Goal: Transaction & Acquisition: Purchase product/service

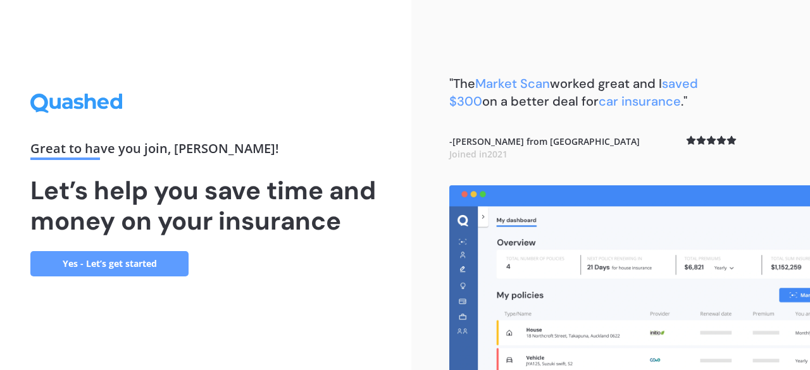
click at [128, 265] on link "Yes - Let’s get started" at bounding box center [109, 263] width 158 height 25
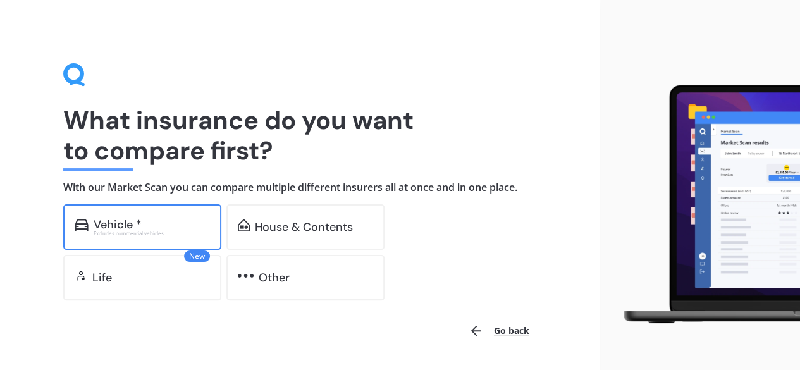
click at [136, 226] on div "Vehicle *" at bounding box center [118, 224] width 48 height 13
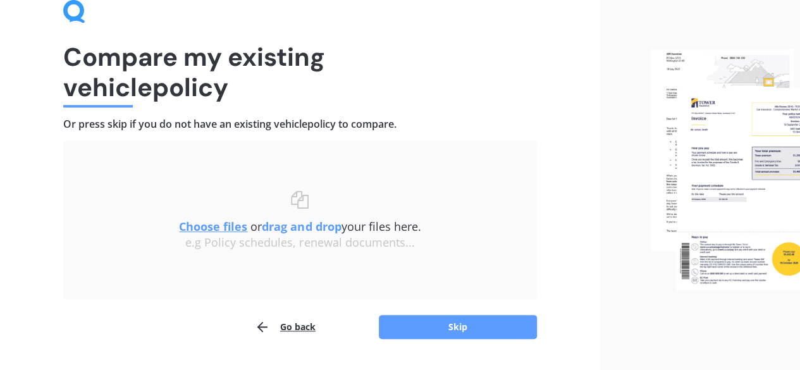
scroll to position [96, 0]
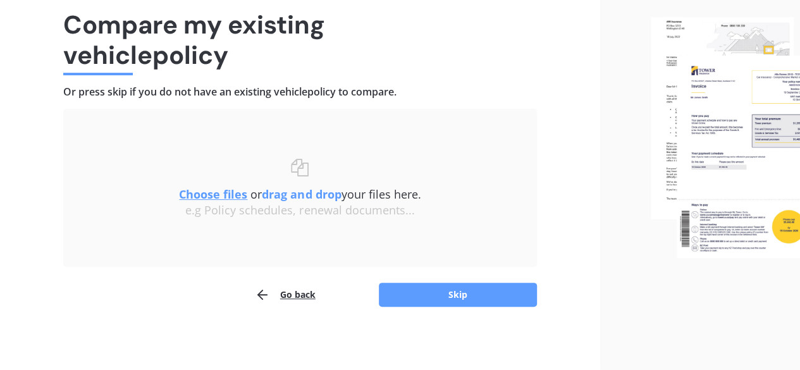
click at [217, 196] on u "Choose files" at bounding box center [213, 194] width 68 height 15
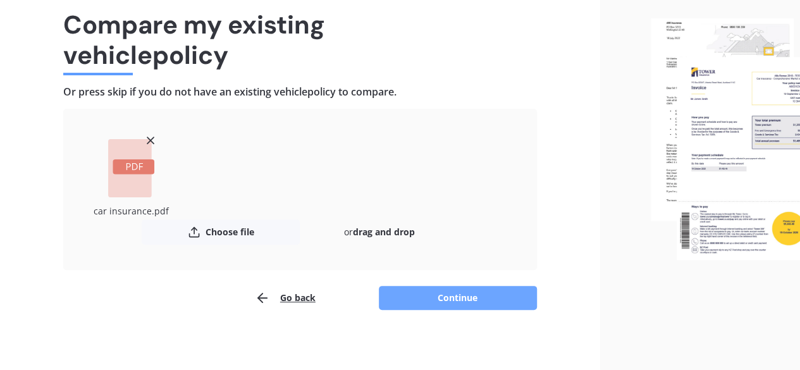
click at [456, 290] on button "Continue" at bounding box center [458, 298] width 158 height 24
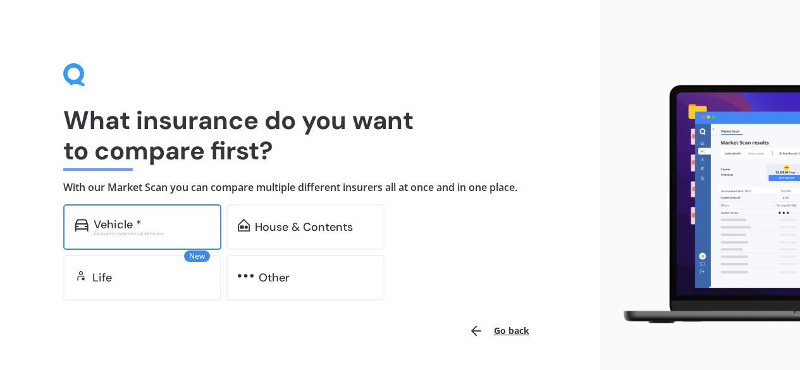
click at [111, 231] on div "Excludes commercial vehicles" at bounding box center [152, 233] width 116 height 5
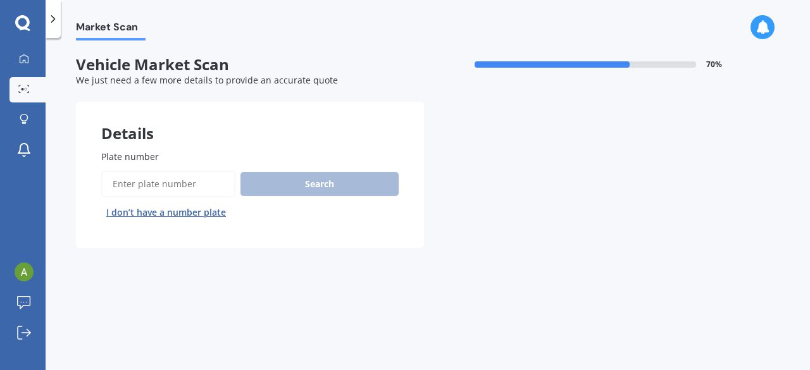
click at [162, 192] on input "Plate number" at bounding box center [168, 184] width 134 height 27
click at [167, 182] on input "Plate number" at bounding box center [168, 184] width 134 height 27
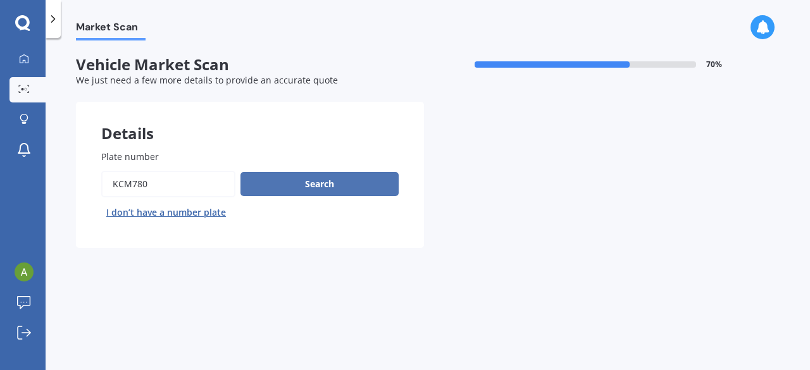
type input "KCM780"
click at [293, 184] on button "Search" at bounding box center [319, 184] width 158 height 24
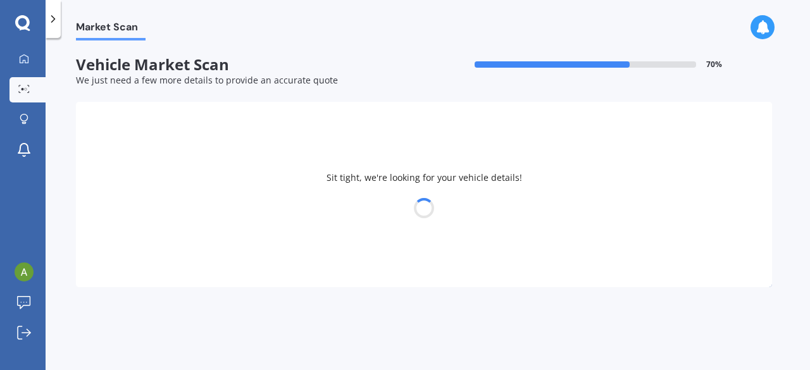
select select "NISSAN"
select select "PULSAR"
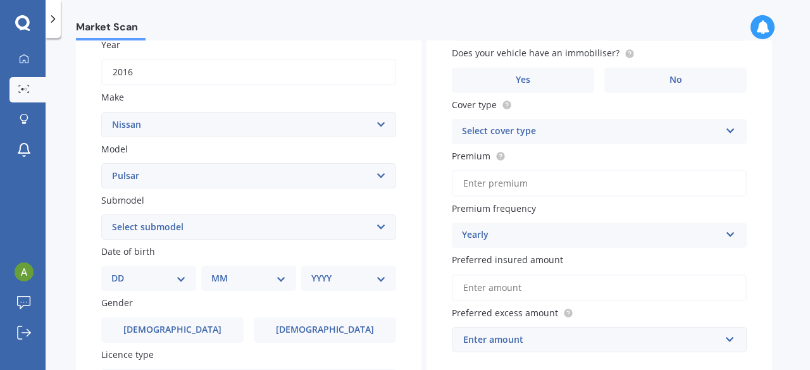
scroll to position [253, 0]
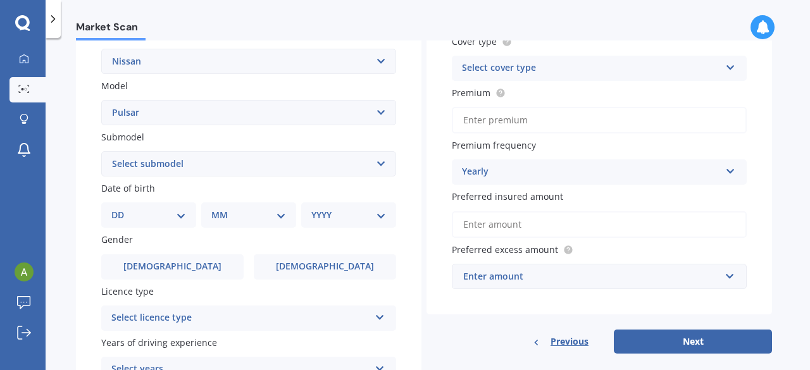
click at [150, 220] on select "DD 01 02 03 04 05 06 07 08 09 10 11 12 13 14 15 16 17 18 19 20 21 22 23 24 25 2…" at bounding box center [148, 215] width 75 height 14
select select "20"
click at [121, 209] on select "DD 01 02 03 04 05 06 07 08 09 10 11 12 13 14 15 16 17 18 19 20 21 22 23 24 25 2…" at bounding box center [148, 215] width 75 height 14
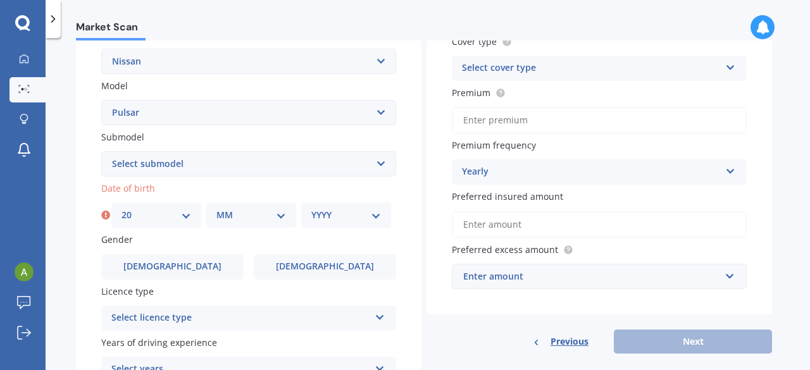
click at [247, 221] on select "MM 01 02 03 04 05 06 07 08 09 10 11 12" at bounding box center [251, 215] width 70 height 14
select select "09"
click at [216, 209] on select "MM 01 02 03 04 05 06 07 08 09 10 11 12" at bounding box center [251, 215] width 70 height 14
click at [344, 227] on div "YYYY 2025 2024 2023 2022 2021 2020 2019 2018 2017 2016 2015 2014 2013 2012 2011…" at bounding box center [346, 214] width 90 height 25
click at [342, 217] on select "YYYY 2025 2024 2023 2022 2021 2020 2019 2018 2017 2016 2015 2014 2013 2012 2011…" at bounding box center [346, 215] width 70 height 14
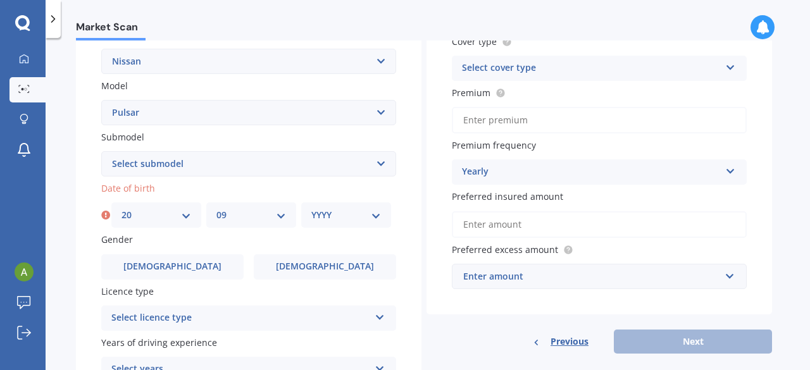
select select "1986"
click at [311, 209] on select "YYYY 2025 2024 2023 2022 2021 2020 2019 2018 2017 2016 2015 2014 2013 2012 2011…" at bounding box center [346, 215] width 70 height 14
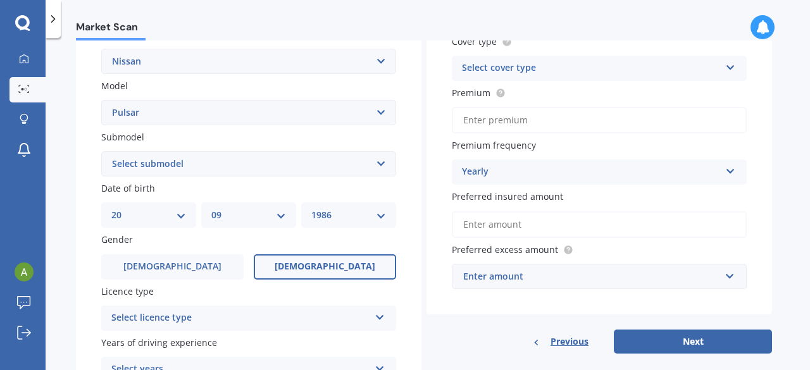
click at [315, 272] on span "[DEMOGRAPHIC_DATA]" at bounding box center [325, 266] width 101 height 11
click at [0, 0] on input "[DEMOGRAPHIC_DATA]" at bounding box center [0, 0] width 0 height 0
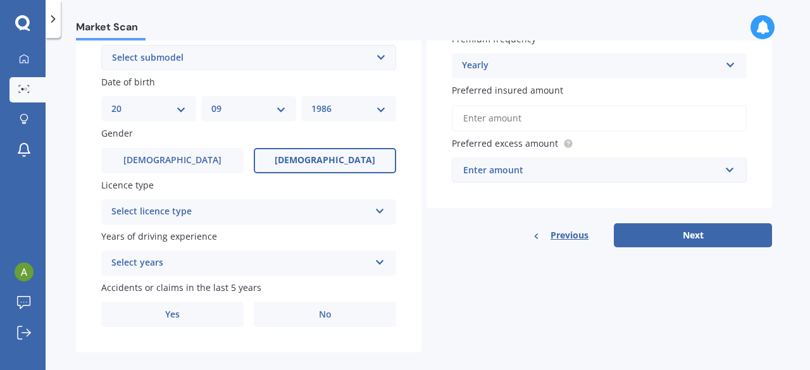
scroll to position [377, 0]
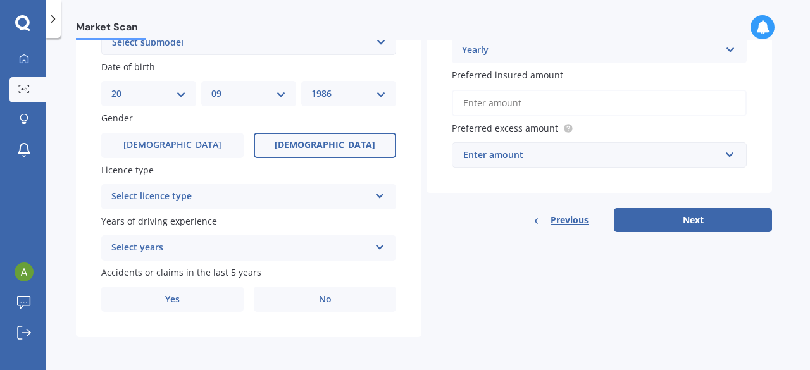
click at [214, 197] on div "Select licence type" at bounding box center [240, 196] width 258 height 15
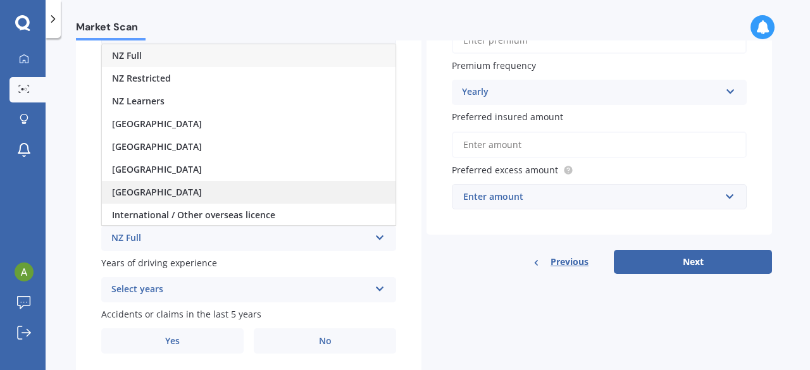
scroll to position [313, 0]
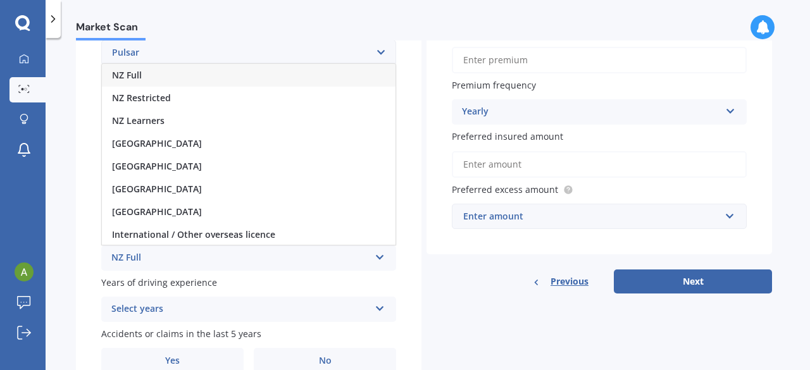
click at [146, 73] on div "NZ Full" at bounding box center [249, 75] width 294 height 23
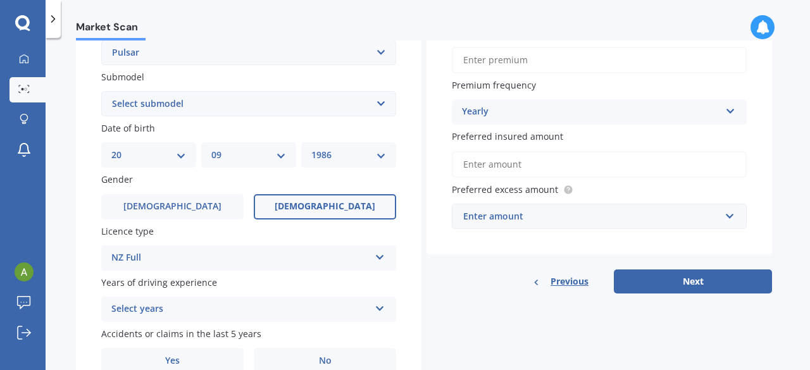
click at [194, 311] on div "Select years" at bounding box center [240, 309] width 258 height 15
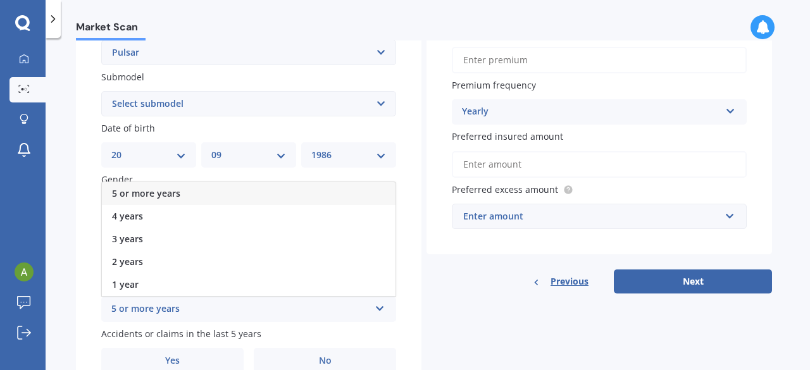
click at [196, 198] on div "5 or more years" at bounding box center [249, 193] width 294 height 23
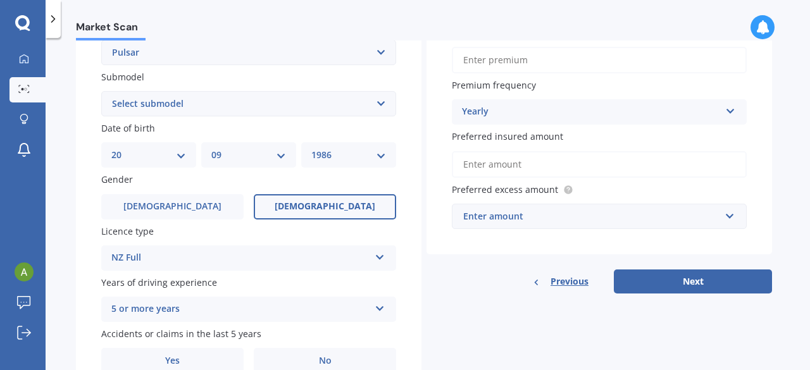
scroll to position [377, 0]
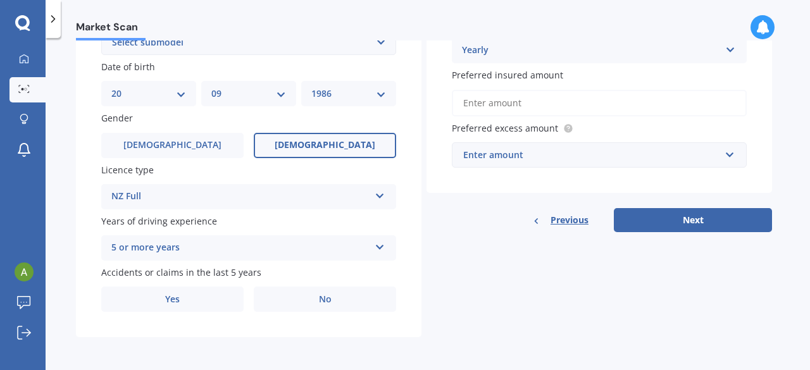
click at [280, 244] on div "5 or more years" at bounding box center [240, 247] width 258 height 15
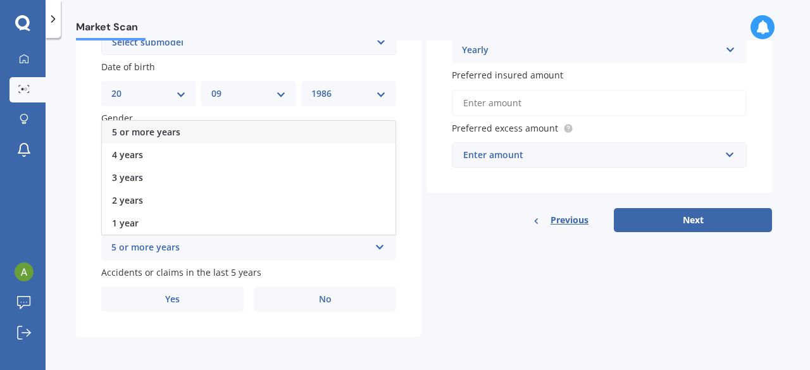
scroll to position [313, 0]
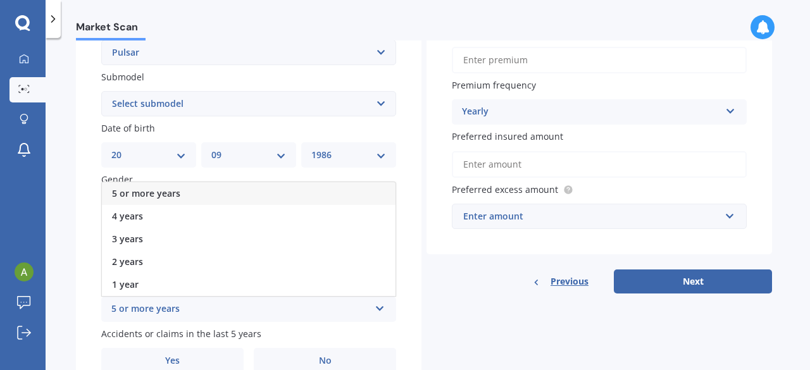
click at [181, 198] on div "5 or more years" at bounding box center [249, 193] width 294 height 23
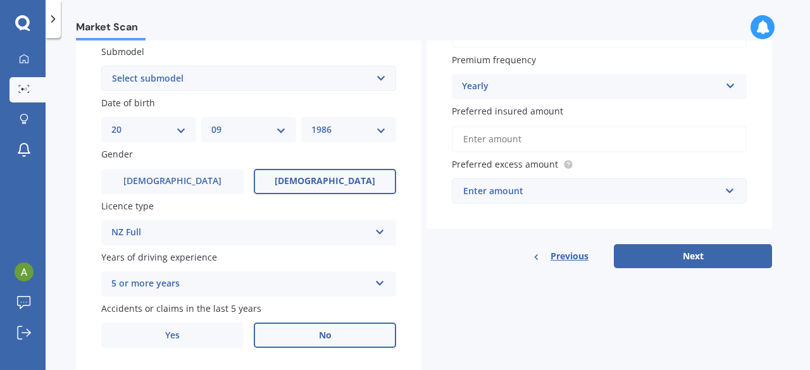
scroll to position [377, 0]
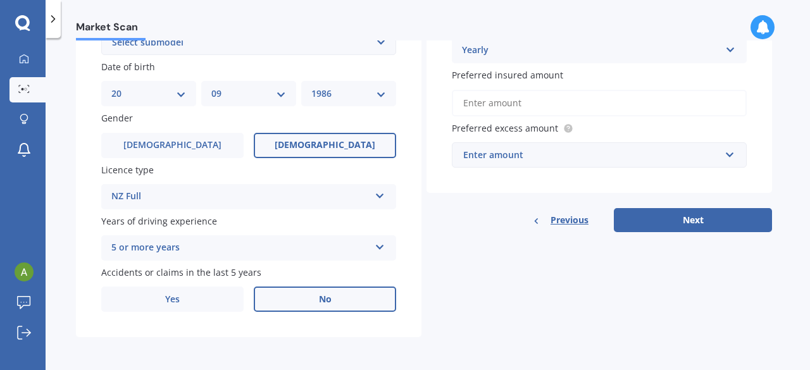
click at [324, 303] on span "No" at bounding box center [325, 299] width 13 height 11
click at [0, 0] on input "No" at bounding box center [0, 0] width 0 height 0
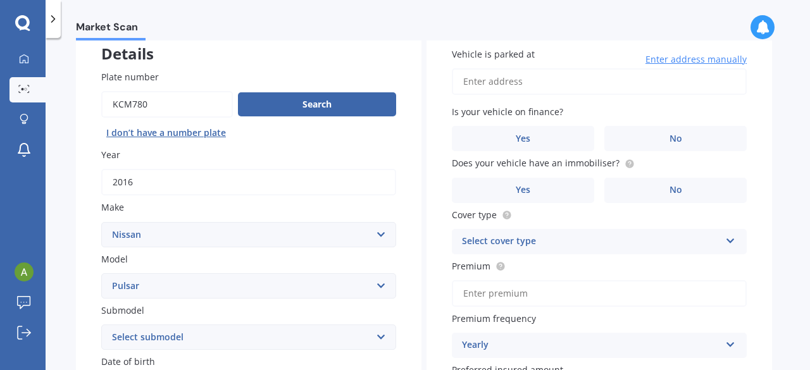
scroll to position [0, 0]
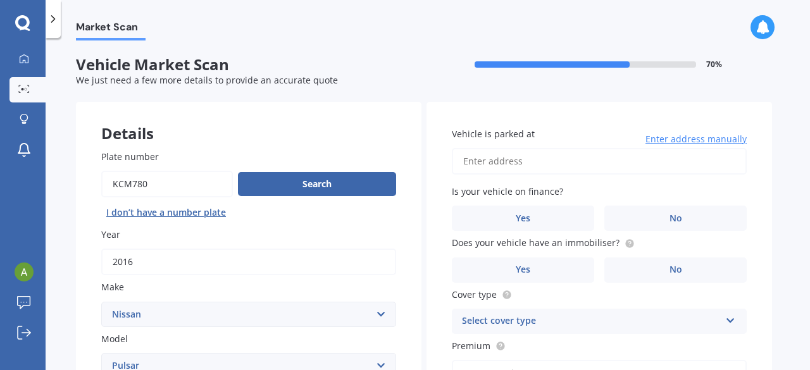
click at [590, 161] on input "Vehicle is parked at" at bounding box center [599, 161] width 295 height 27
type input "[STREET_ADDRESS][PERSON_NAME]"
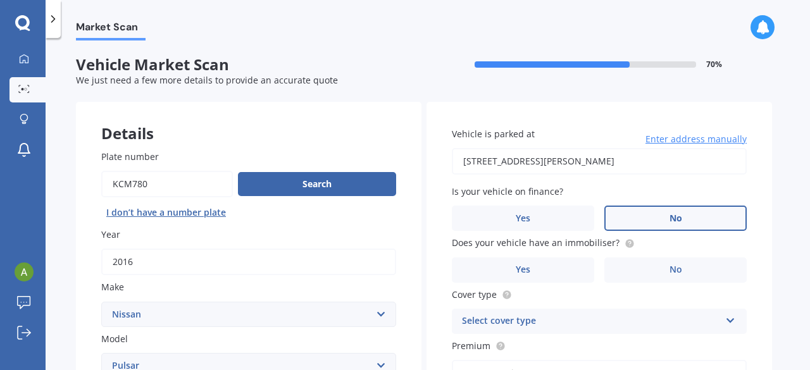
click at [699, 221] on label "No" at bounding box center [675, 218] width 142 height 25
click at [0, 0] on input "No" at bounding box center [0, 0] width 0 height 0
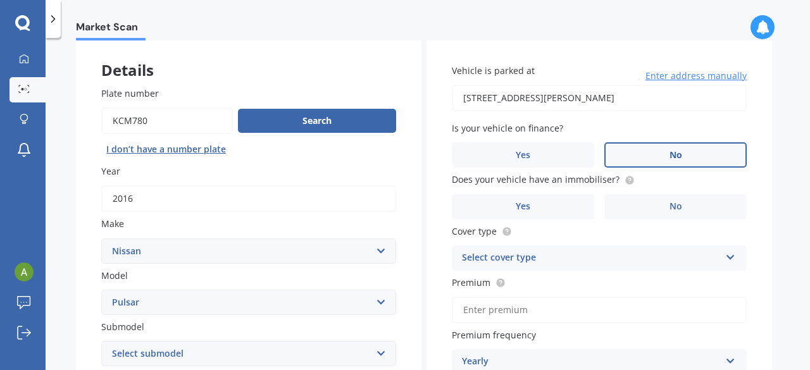
click at [625, 183] on circle at bounding box center [629, 180] width 8 height 8
click at [529, 214] on label "Yes" at bounding box center [523, 206] width 142 height 25
click at [0, 0] on input "Yes" at bounding box center [0, 0] width 0 height 0
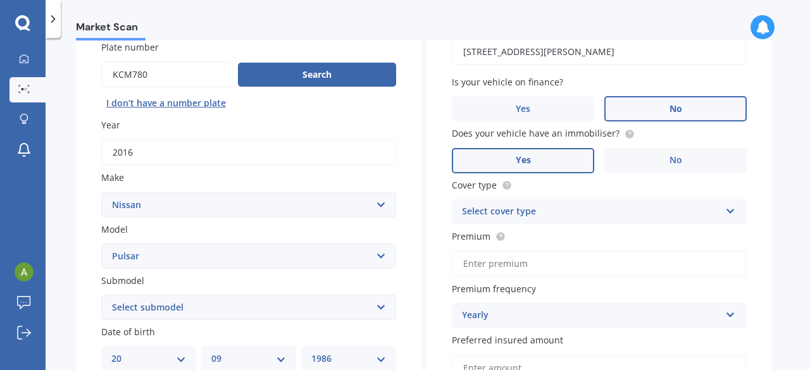
scroll to position [127, 0]
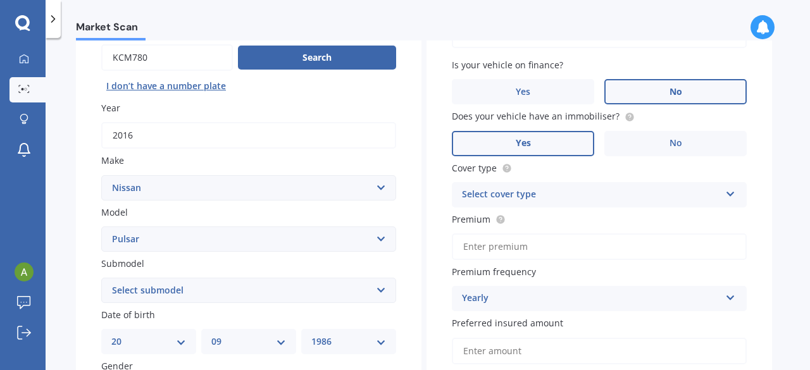
click at [565, 201] on div "Select cover type" at bounding box center [591, 194] width 258 height 15
click at [492, 220] on span "Comprehensive" at bounding box center [496, 219] width 67 height 12
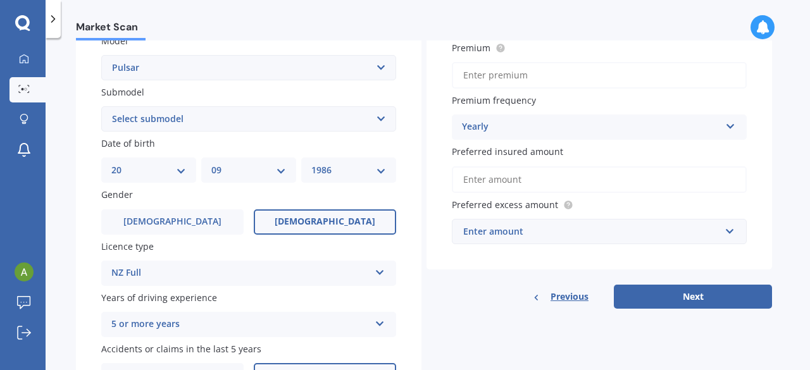
scroll to position [316, 0]
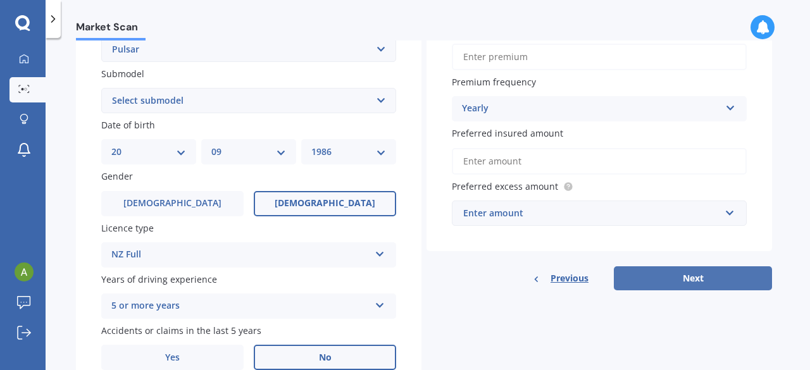
click at [695, 285] on button "Next" at bounding box center [693, 278] width 158 height 24
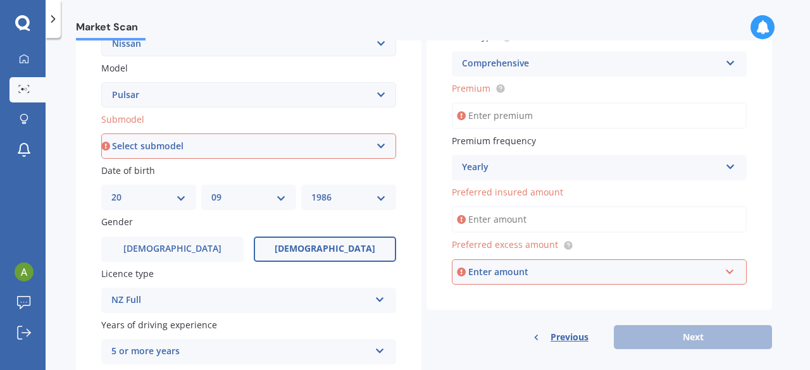
scroll to position [253, 0]
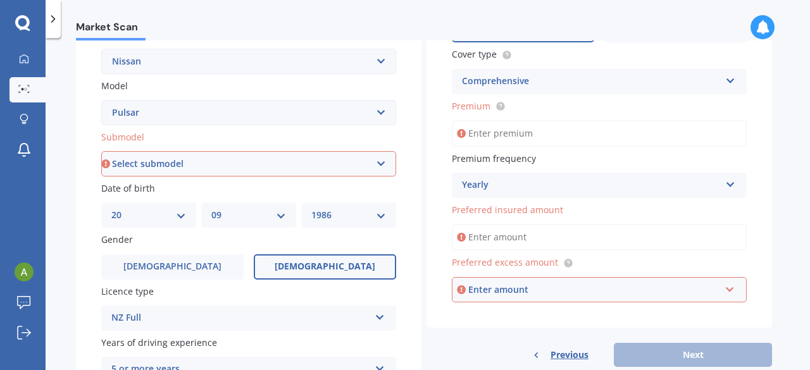
click at [528, 139] on input "Premium" at bounding box center [599, 133] width 295 height 27
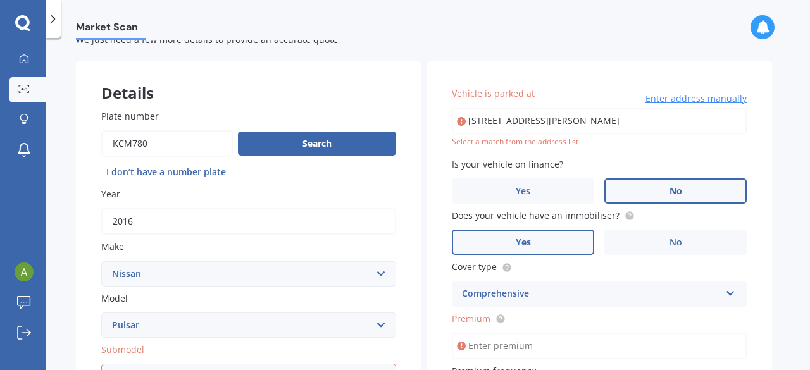
scroll to position [0, 0]
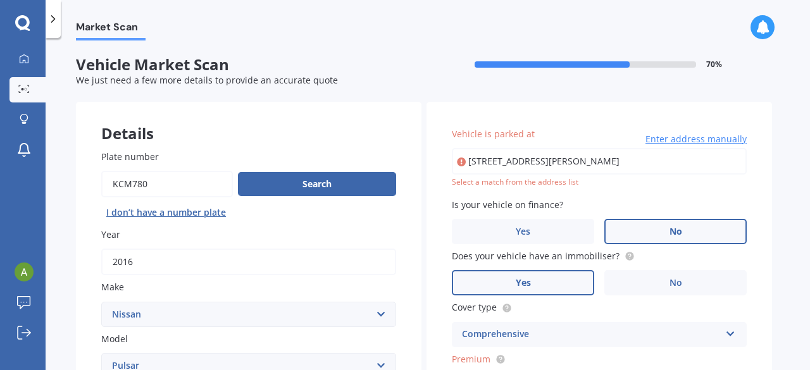
click at [494, 168] on input "[STREET_ADDRESS][PERSON_NAME]" at bounding box center [599, 161] width 295 height 27
click at [464, 162] on icon at bounding box center [461, 162] width 9 height 13
click at [473, 187] on div "Select a match from the address list" at bounding box center [599, 182] width 295 height 11
click at [661, 163] on input "[STREET_ADDRESS][PERSON_NAME]" at bounding box center [599, 161] width 295 height 27
click at [597, 158] on input "[STREET_ADDRESS][PERSON_NAME]" at bounding box center [599, 161] width 295 height 27
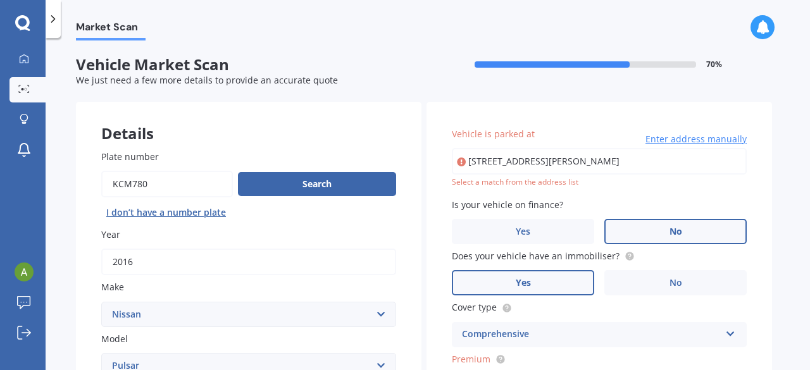
click at [716, 188] on div "Select a match from the address list" at bounding box center [599, 182] width 295 height 11
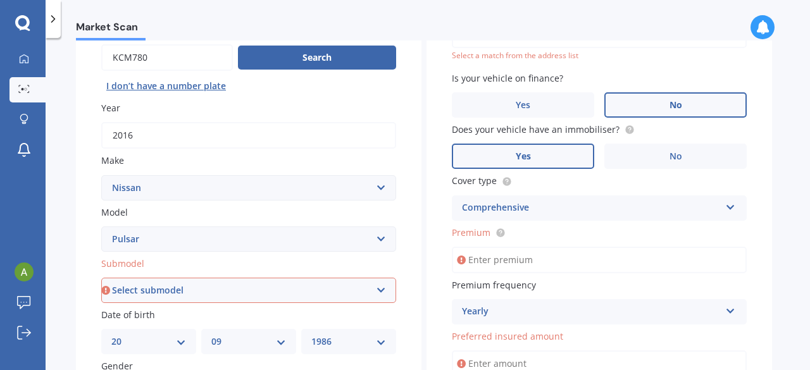
scroll to position [190, 0]
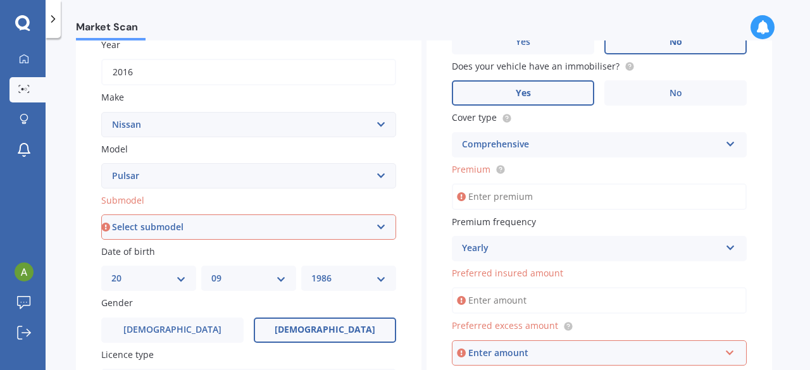
click at [528, 196] on input "Premium" at bounding box center [599, 197] width 295 height 27
click at [500, 171] on circle at bounding box center [500, 169] width 8 height 8
click at [506, 201] on input "Premium" at bounding box center [599, 197] width 295 height 27
type input "$776.00"
click at [544, 301] on input "Preferred insured amount" at bounding box center [599, 300] width 295 height 27
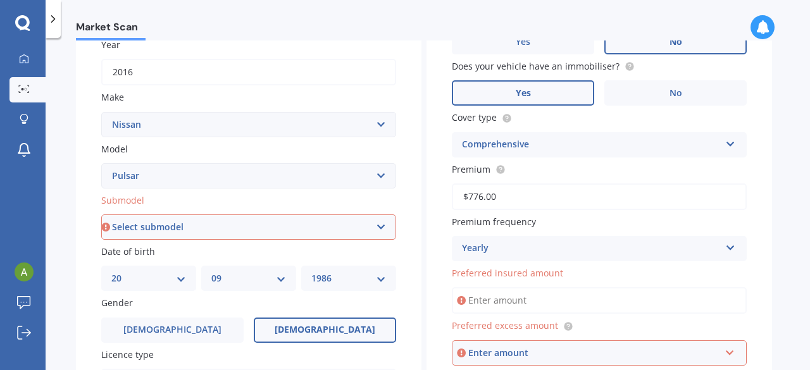
scroll to position [253, 0]
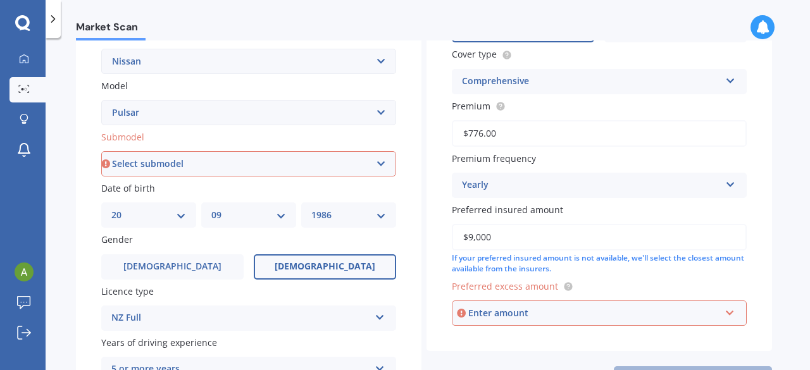
type input "$9,000"
click at [515, 317] on div "Enter amount" at bounding box center [594, 313] width 252 height 14
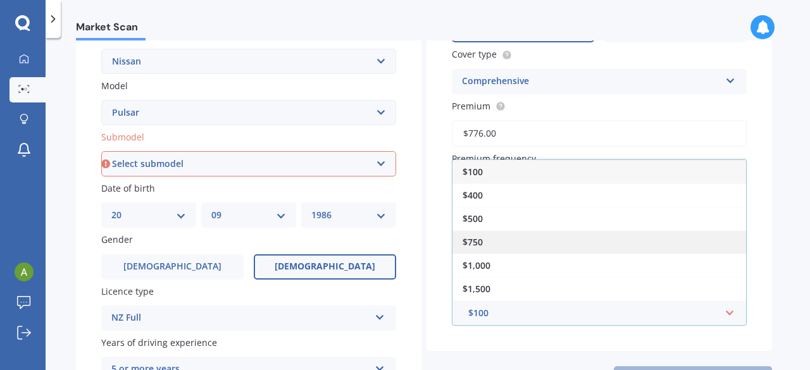
click at [516, 232] on div "$750" at bounding box center [599, 241] width 294 height 23
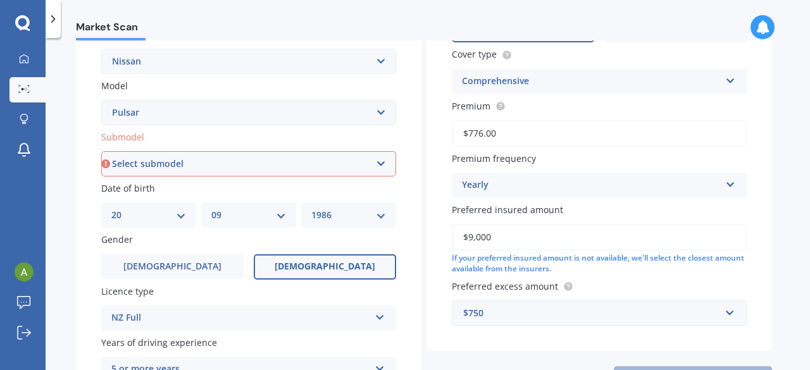
click at [512, 318] on div "$750" at bounding box center [591, 313] width 257 height 14
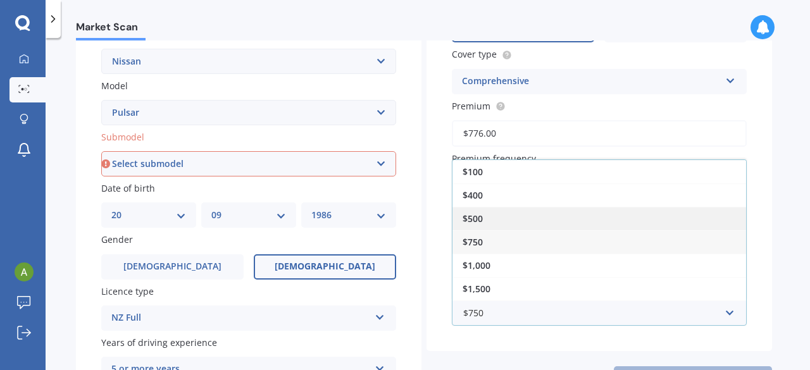
click at [508, 215] on div "$500" at bounding box center [599, 218] width 294 height 23
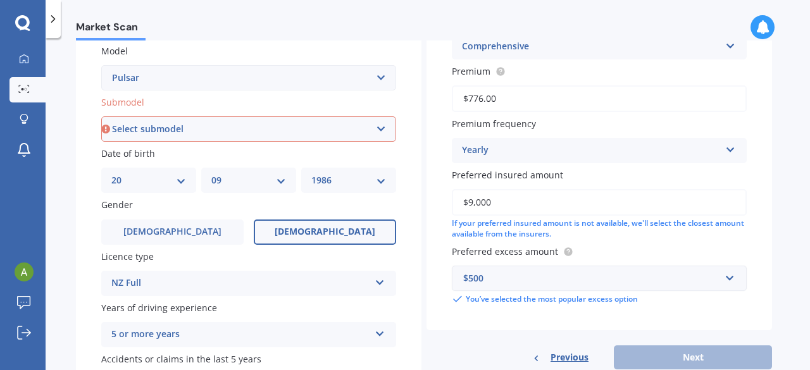
scroll to position [316, 0]
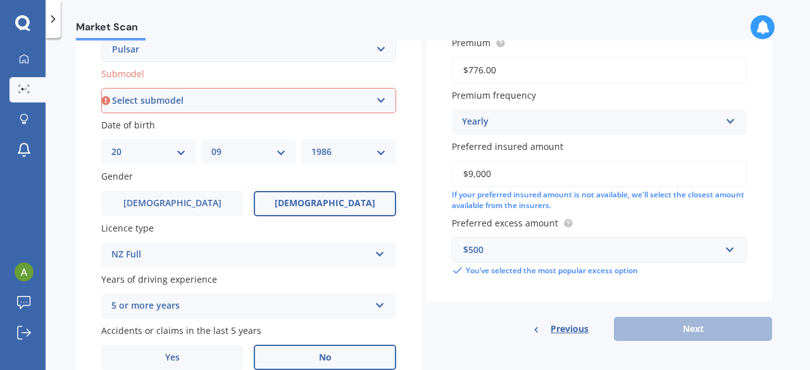
click at [664, 331] on div "Previous Next" at bounding box center [598, 329] width 345 height 24
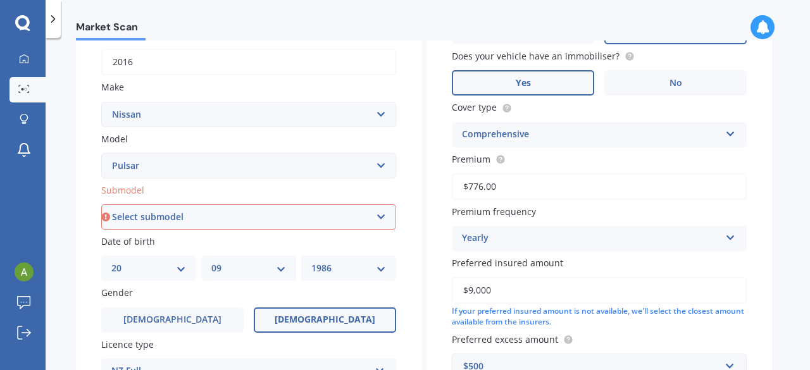
scroll to position [190, 0]
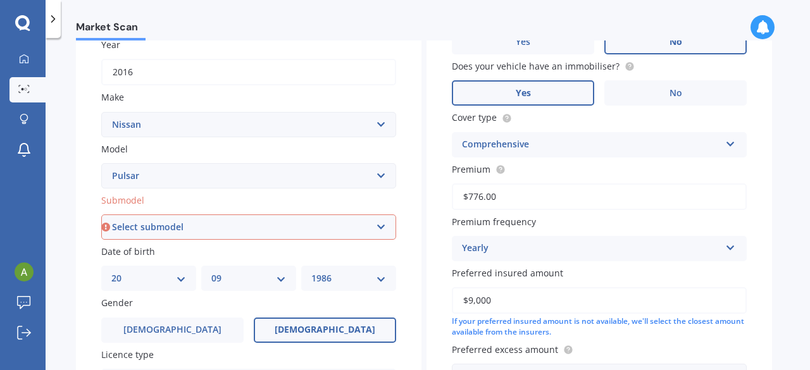
click at [298, 226] on select "Select submodel (All other) DX EXA Turbo GL GLI GT GTi GTi-R GX GXE LS LX Plus …" at bounding box center [248, 227] width 295 height 25
click at [306, 230] on select "Select submodel (All other) DX EXA Turbo GL GLI GT GTi GTi-R GX GXE LS LX Plus …" at bounding box center [248, 227] width 295 height 25
click at [101, 215] on select "Select submodel (All other) DX EXA Turbo GL GLI GT GTi GTi-R GX GXE LS LX Plus …" at bounding box center [248, 227] width 295 height 25
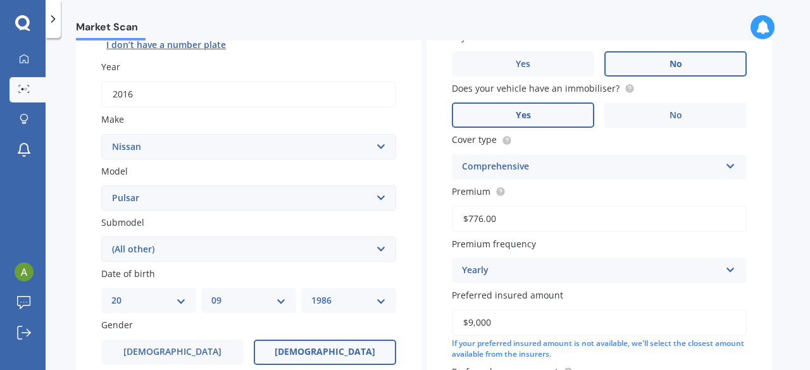
scroll to position [187, 0]
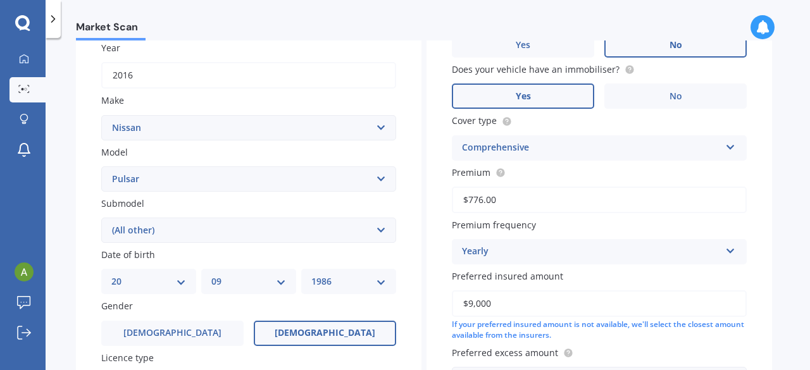
click at [233, 232] on select "Select submodel (All other) DX EXA Turbo GL GLI GT GTi GTi-R GX GXE LS LX Plus …" at bounding box center [248, 230] width 295 height 25
select select "Q 1.8 HATCH"
click at [101, 218] on select "Select submodel (All other) DX EXA Turbo GL GLI GT GTi GTi-R GX GXE LS LX Plus …" at bounding box center [248, 230] width 295 height 25
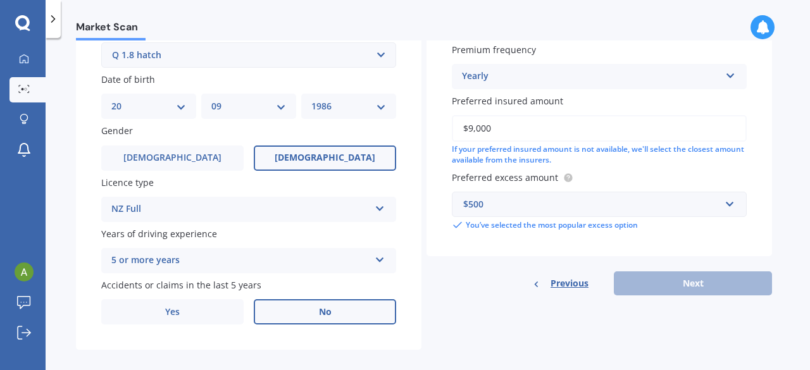
scroll to position [377, 0]
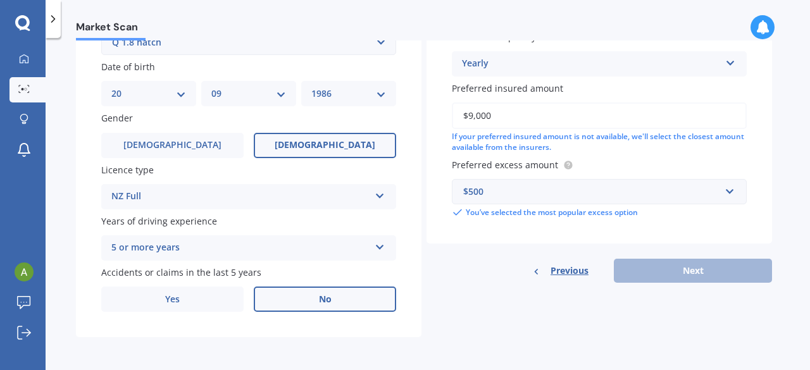
click at [706, 270] on div "Previous Next" at bounding box center [598, 271] width 345 height 24
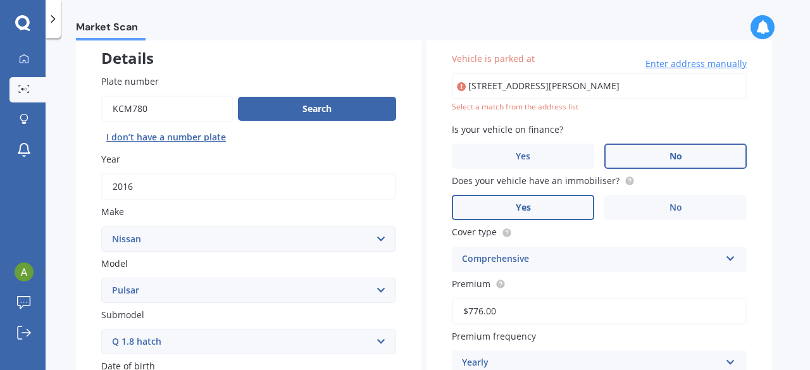
scroll to position [60, 0]
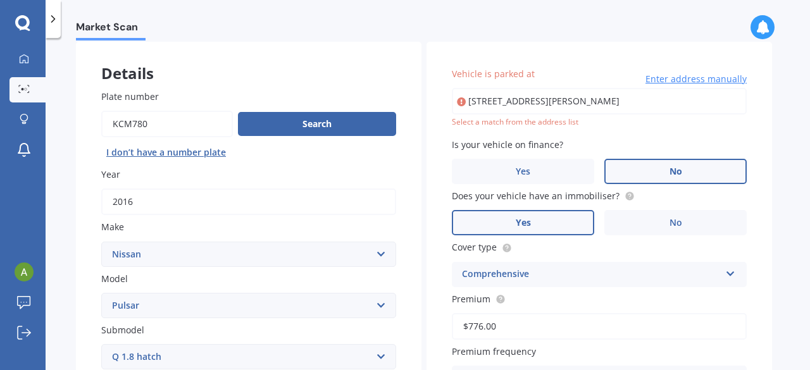
click at [495, 124] on div "Select a match from the address list" at bounding box center [599, 122] width 295 height 11
click at [668, 80] on span "Enter address manually" at bounding box center [695, 79] width 101 height 13
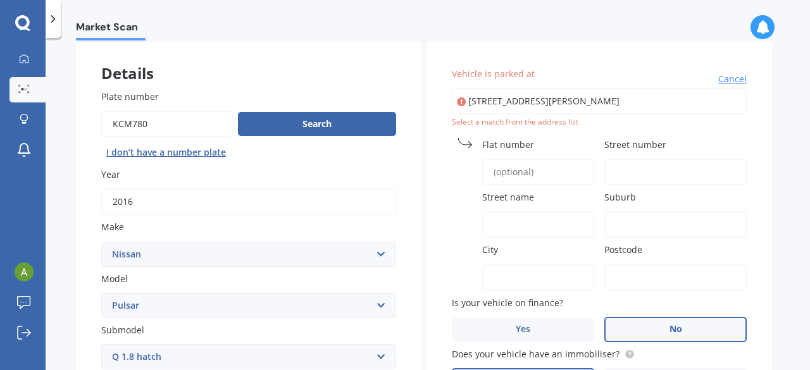
click at [533, 170] on input "Flat number" at bounding box center [538, 172] width 112 height 27
type input "5"
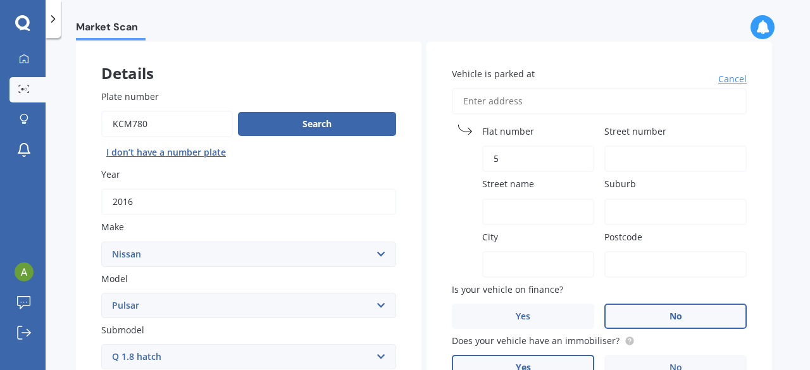
type input "5"
click at [736, 77] on span "Cancel" at bounding box center [732, 79] width 28 height 13
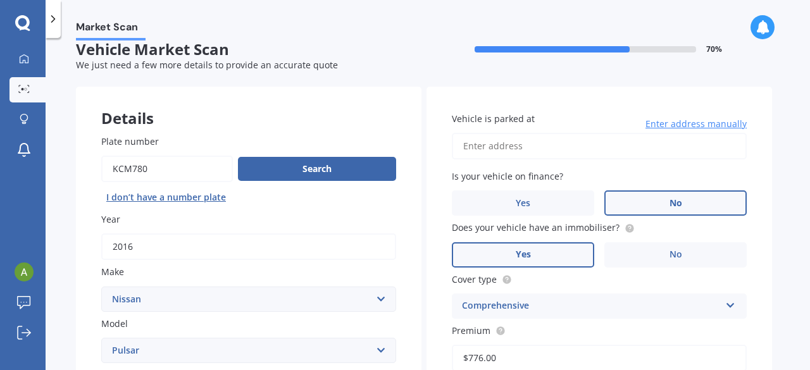
scroll to position [0, 0]
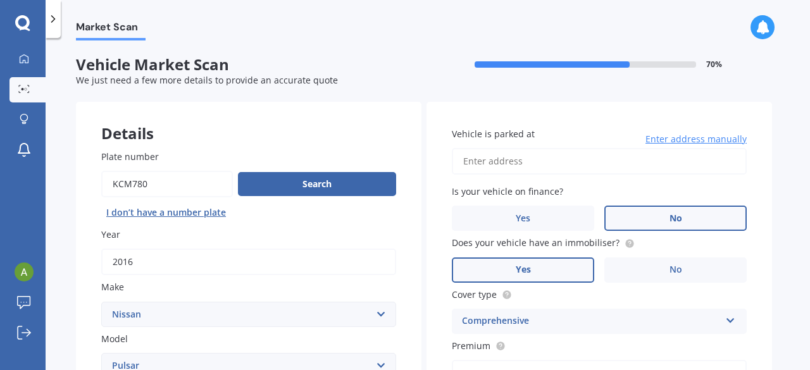
click at [524, 161] on input "Vehicle is parked at" at bounding box center [599, 161] width 295 height 27
type input "[STREET_ADDRESS][PERSON_NAME]"
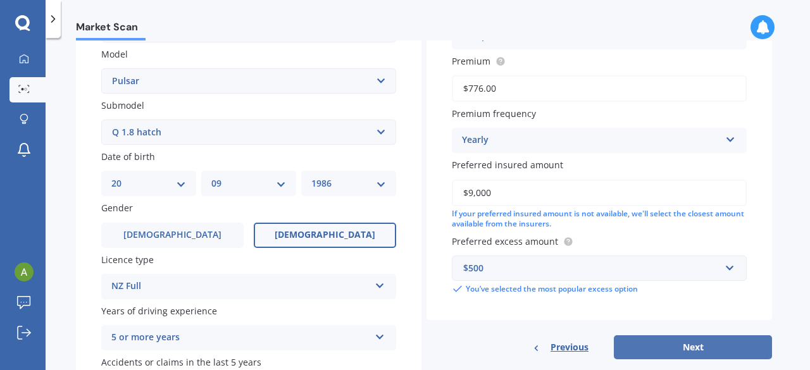
scroll to position [316, 0]
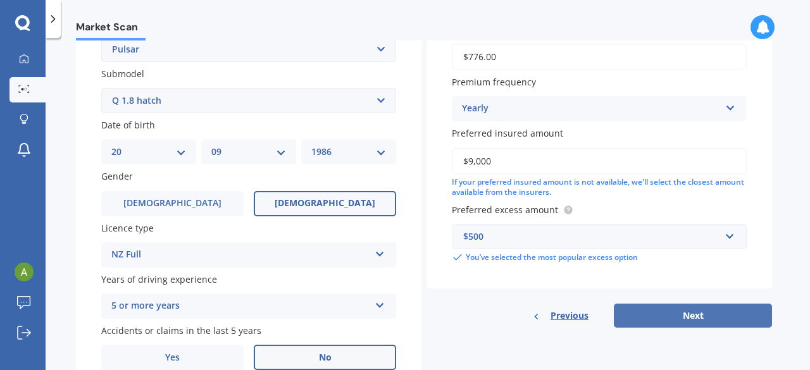
click at [699, 323] on button "Next" at bounding box center [693, 316] width 158 height 24
select select "20"
select select "09"
select select "1986"
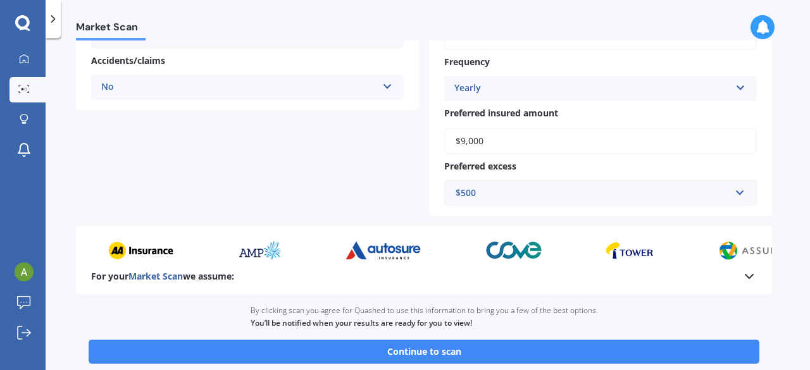
click at [750, 282] on icon at bounding box center [749, 276] width 15 height 15
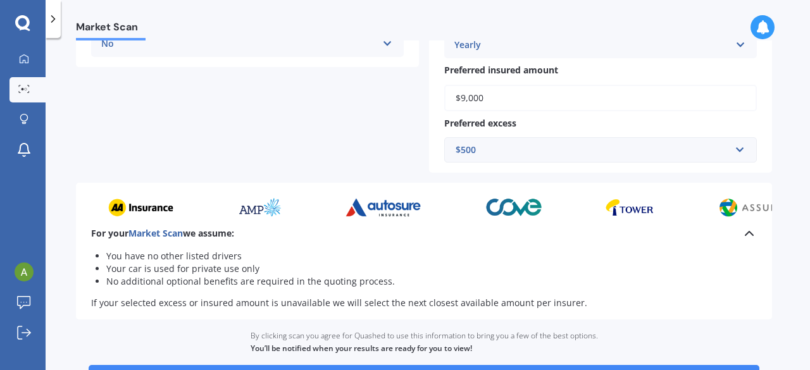
scroll to position [380, 0]
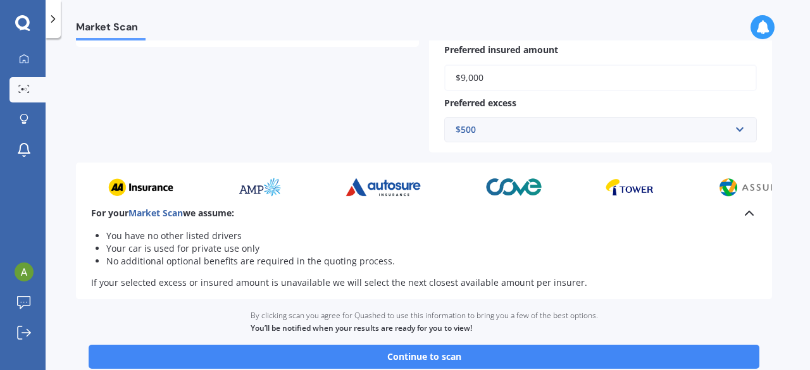
click at [745, 215] on icon at bounding box center [749, 213] width 15 height 15
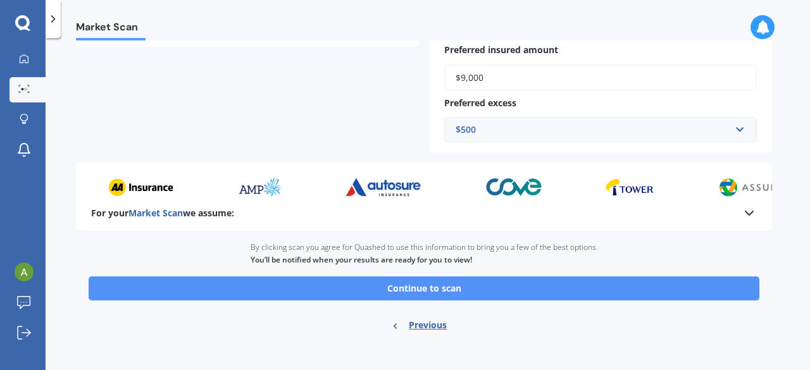
click at [405, 294] on button "Continue to scan" at bounding box center [424, 289] width 671 height 24
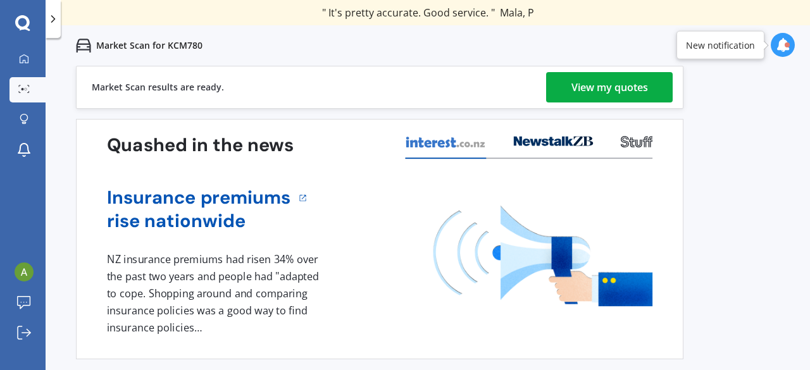
click at [646, 90] on div "View my quotes" at bounding box center [609, 87] width 77 height 30
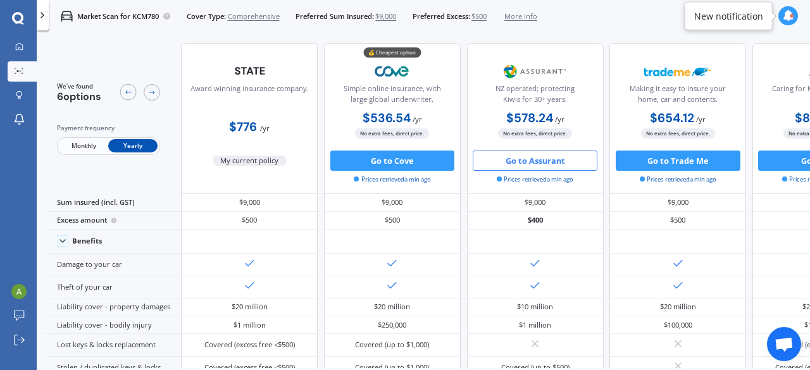
click at [523, 163] on button "Go to Assurant" at bounding box center [535, 161] width 125 height 20
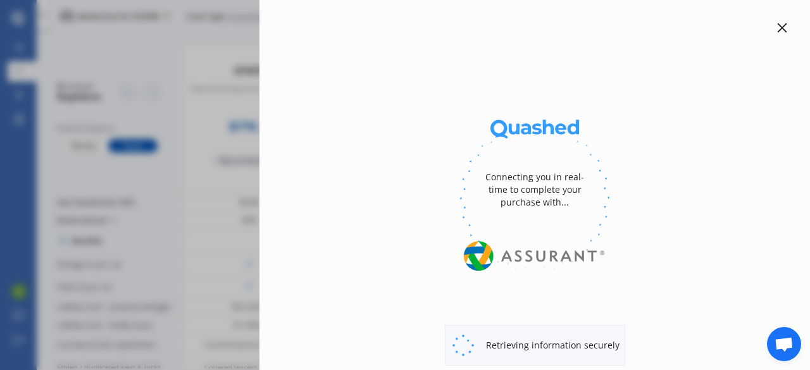
select select "full"
select select "0"
select select "[PERSON_NAME]"
select select "NISSAN"
select select "PULSAR"
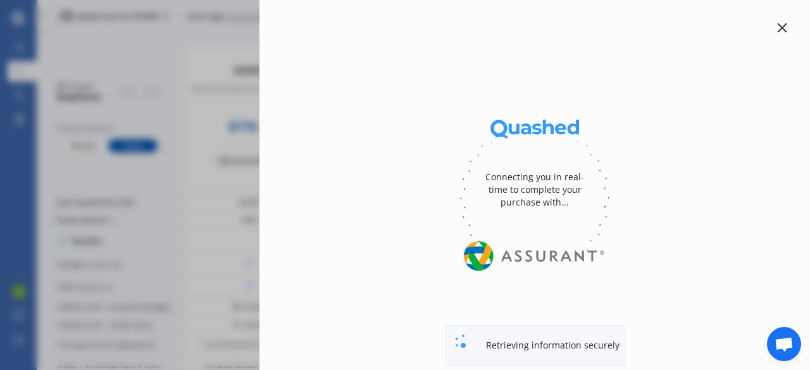
select select "Q 1.8 HATCH"
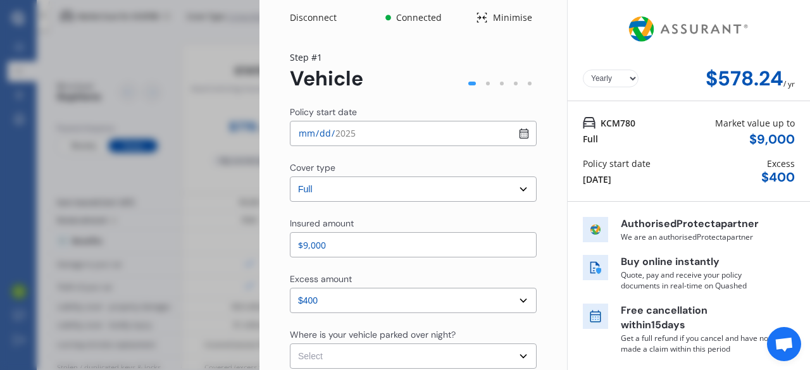
click at [411, 134] on input "[DATE]" at bounding box center [413, 133] width 247 height 25
type input "[DATE]"
click at [371, 190] on select "Select cover type 3rd Party 3rd Party Fire & Theft Full" at bounding box center [413, 189] width 247 height 25
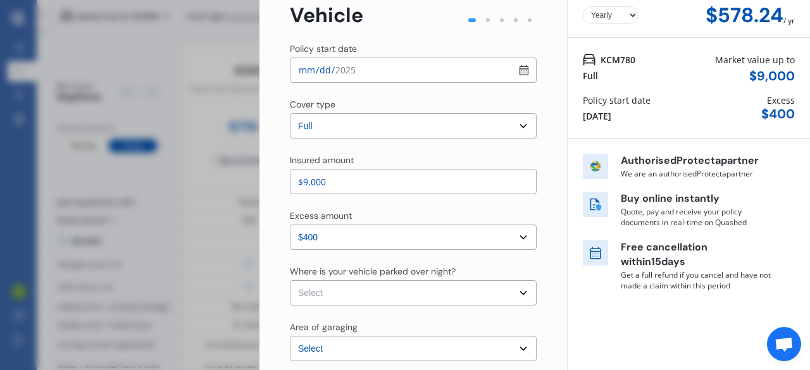
scroll to position [127, 0]
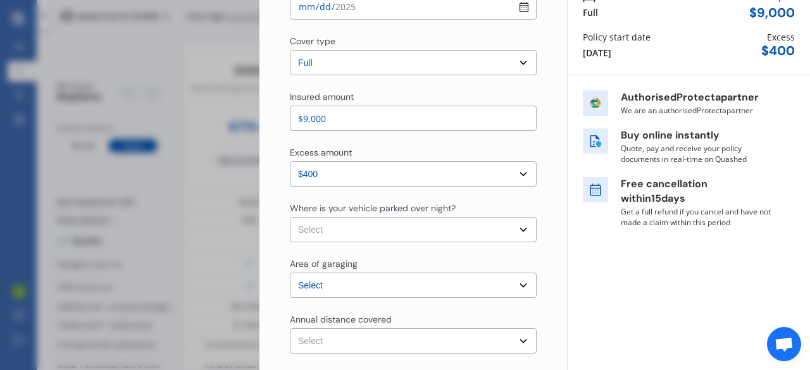
click at [440, 180] on select "Select excess amount $400 $900 $1,400" at bounding box center [413, 173] width 247 height 25
click at [448, 230] on select "Select In a garage On own property On street or road" at bounding box center [413, 229] width 247 height 25
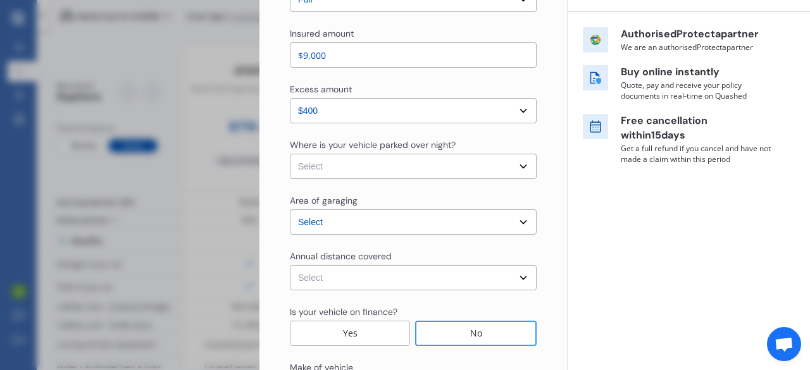
click at [516, 170] on select "Select In a garage On own property On street or road" at bounding box center [413, 166] width 247 height 25
select select "On own property"
click at [290, 154] on select "Select In a garage On own property On street or road" at bounding box center [413, 166] width 247 height 25
click at [426, 228] on select "Select [GEOGRAPHIC_DATA] [GEOGRAPHIC_DATA] [GEOGRAPHIC_DATA] / [PERSON_NAME] / …" at bounding box center [413, 221] width 247 height 25
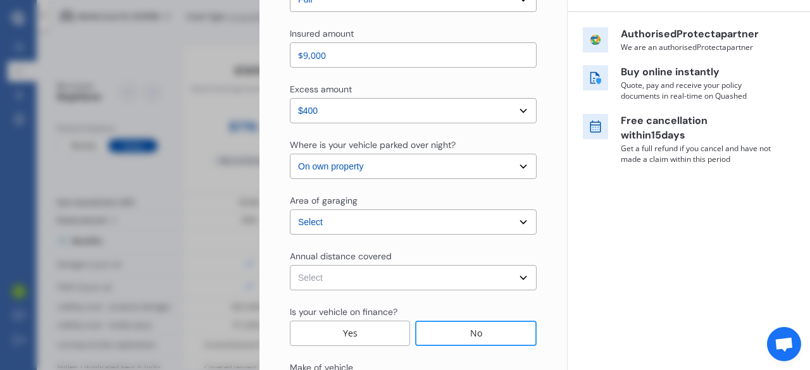
scroll to position [253, 0]
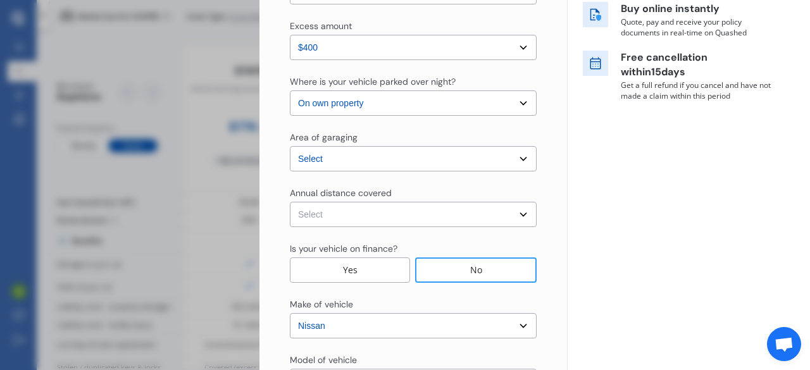
click at [457, 219] on select "Select Low (less than 15,000km per year) Average (15,000-30,000km per year) Hig…" at bounding box center [413, 214] width 247 height 25
select select "15000"
click at [290, 202] on select "Select Low (less than 15,000km per year) Average (15,000-30,000km per year) Hig…" at bounding box center [413, 214] width 247 height 25
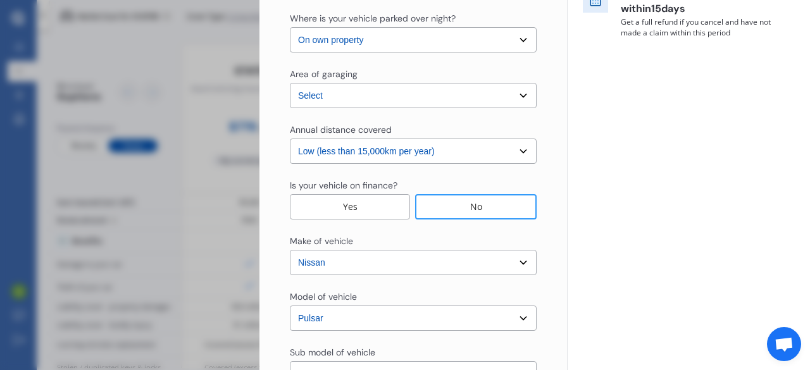
click at [457, 215] on div "No" at bounding box center [475, 206] width 121 height 25
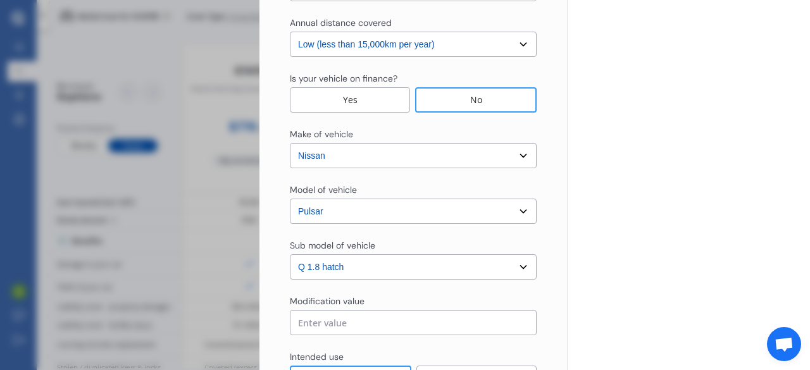
scroll to position [443, 0]
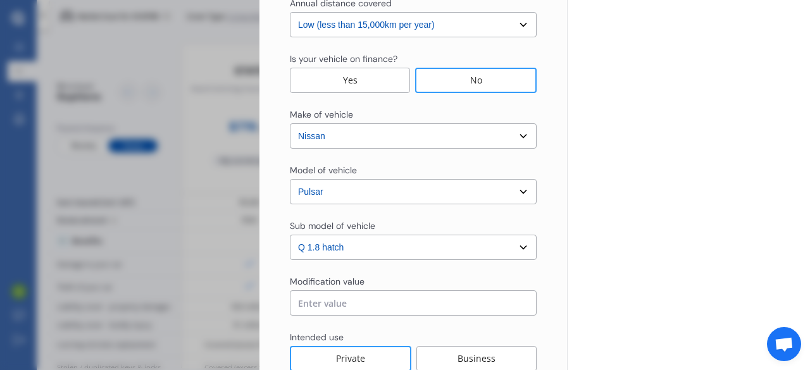
click at [411, 256] on select "Select sub-model (All other) DX EXA Turbo GL GLI GT GTi GTi-R GX GXE LS LX Plus…" at bounding box center [413, 247] width 247 height 25
select select "ST"
click at [290, 235] on select "Select sub-model (All other) DX EXA Turbo GL GLI GT GTi GTi-R GX GXE LS LX Plus…" at bounding box center [413, 247] width 247 height 25
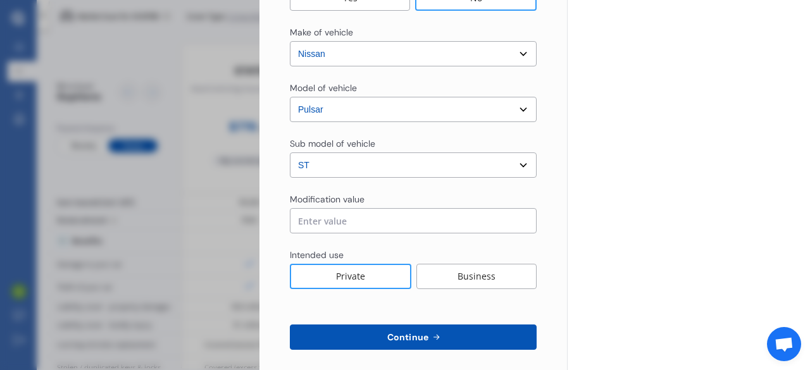
scroll to position [535, 0]
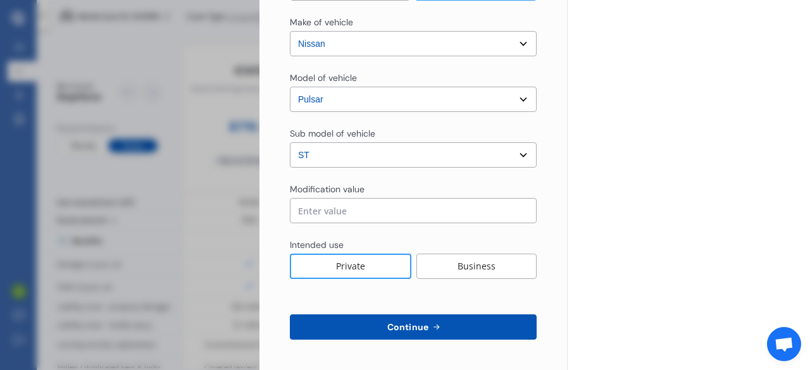
click at [335, 207] on input "text" at bounding box center [413, 210] width 247 height 25
click at [360, 207] on input "text" at bounding box center [413, 210] width 247 height 25
click at [394, 331] on span "Continue" at bounding box center [408, 327] width 46 height 10
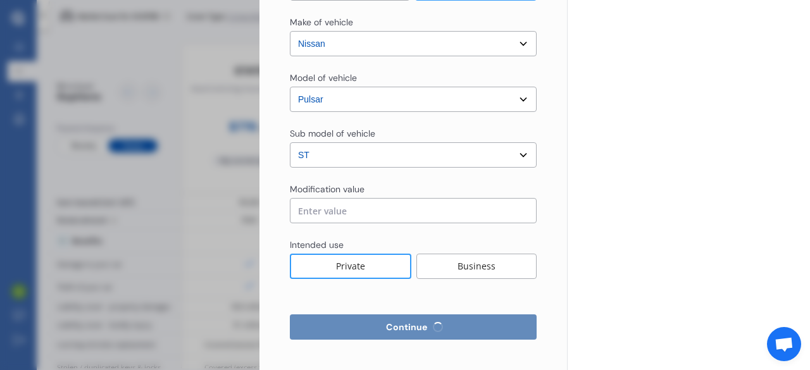
select select "Miss"
select select "20"
select select "09"
select select "1986"
select select "full"
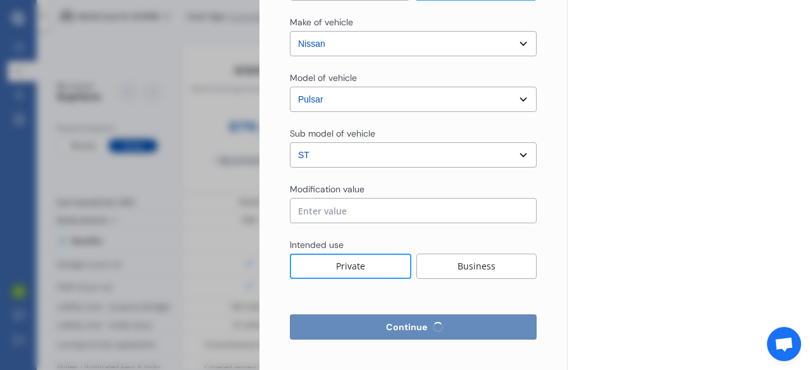
select select "more than 4 years"
select select "[GEOGRAPHIC_DATA]"
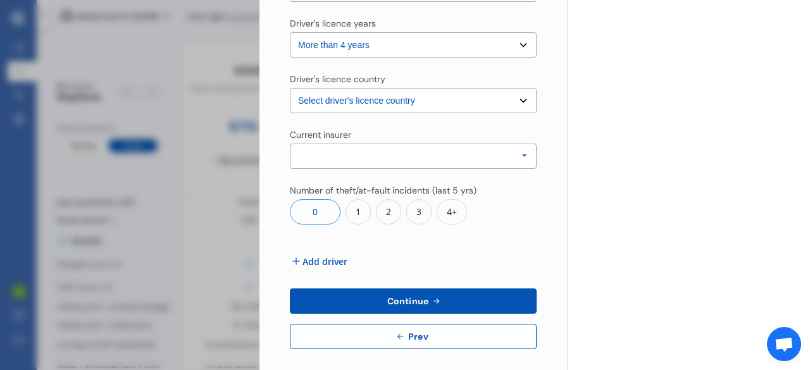
scroll to position [500, 0]
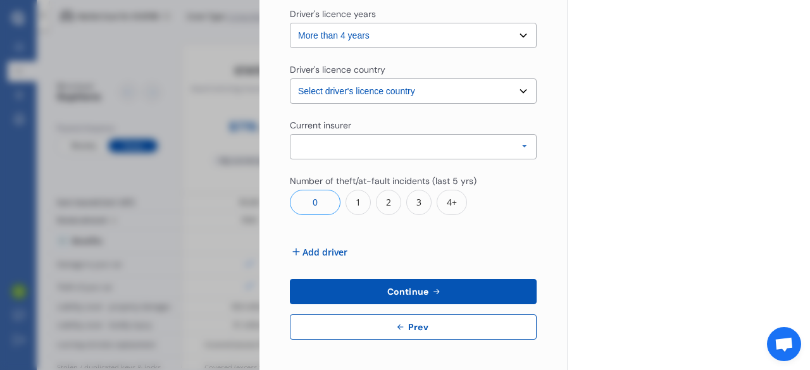
click at [444, 292] on button "Continue" at bounding box center [413, 291] width 247 height 25
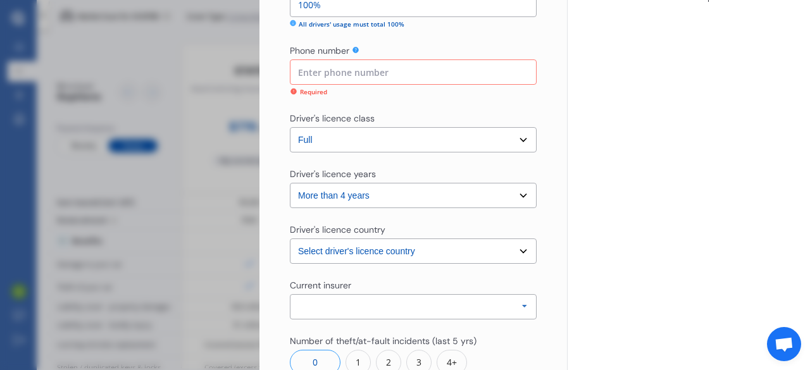
scroll to position [333, 0]
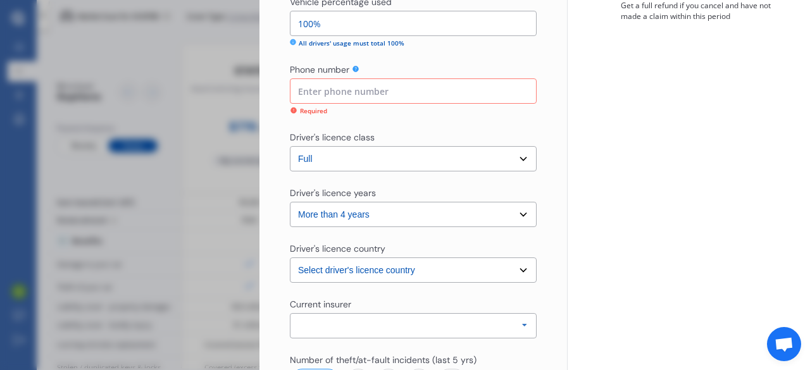
click at [365, 90] on input at bounding box center [413, 90] width 247 height 25
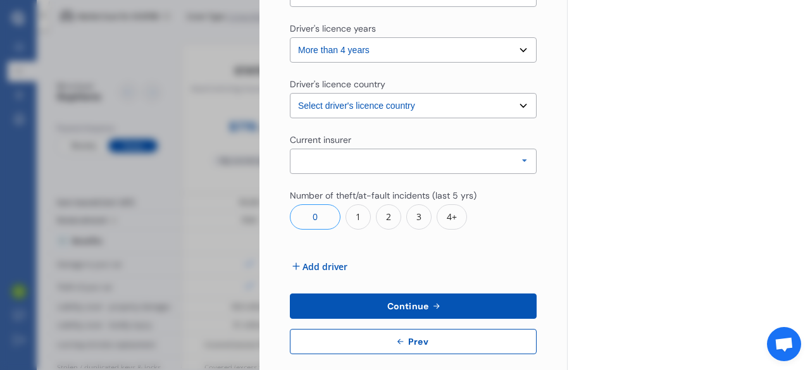
scroll to position [500, 0]
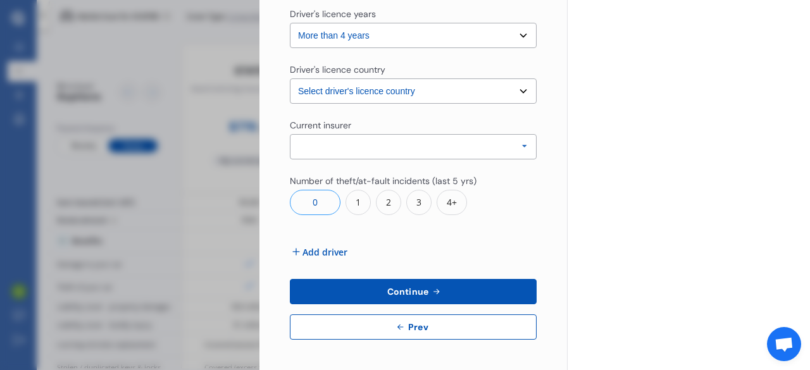
type input "0212133047"
click at [334, 250] on span "Add driver" at bounding box center [324, 252] width 45 height 13
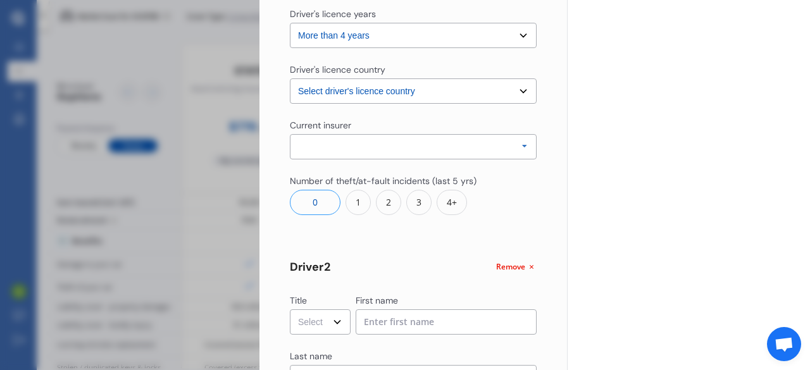
scroll to position [563, 0]
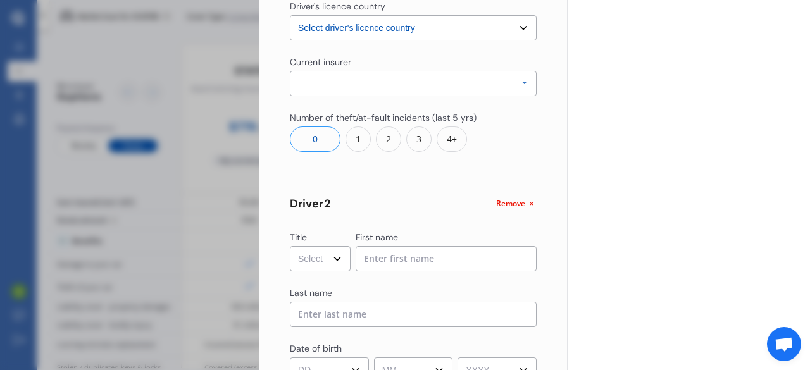
click at [337, 256] on select "Select Mr Mrs Miss Ms Dr" at bounding box center [320, 258] width 61 height 25
select select "Mr"
click at [290, 246] on select "Select Mr Mrs Miss Ms Dr" at bounding box center [320, 258] width 61 height 25
click at [407, 265] on input at bounding box center [447, 258] width 182 height 25
type input "[PERSON_NAME]"
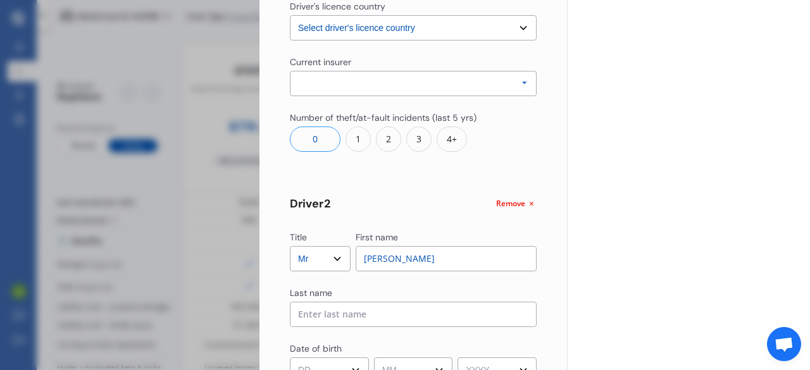
click at [376, 324] on input at bounding box center [413, 314] width 247 height 25
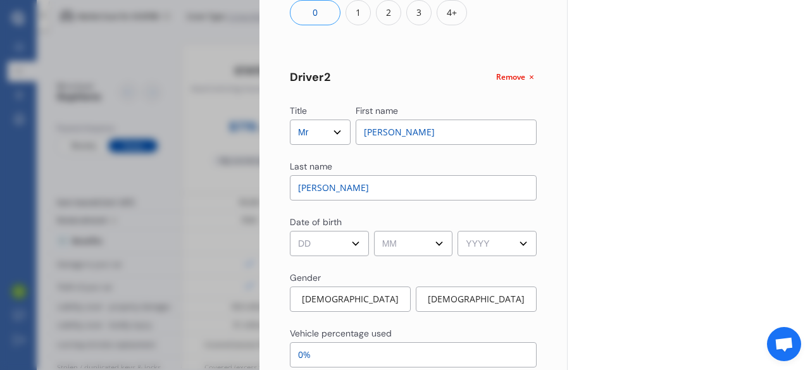
type input "[PERSON_NAME]"
click at [336, 241] on select "DD 01 02 03 04 05 06 07 08 09 10 11 12 13 14 15 16 17 18 19 20 21 22 23 24 25 2…" at bounding box center [329, 243] width 79 height 25
select select "23"
click at [290, 231] on select "DD 01 02 03 04 05 06 07 08 09 10 11 12 13 14 15 16 17 18 19 20 21 22 23 24 25 2…" at bounding box center [329, 243] width 79 height 25
click at [426, 245] on select "MM 01 02 03 04 05 06 07 08 09 10 11 12" at bounding box center [413, 243] width 79 height 25
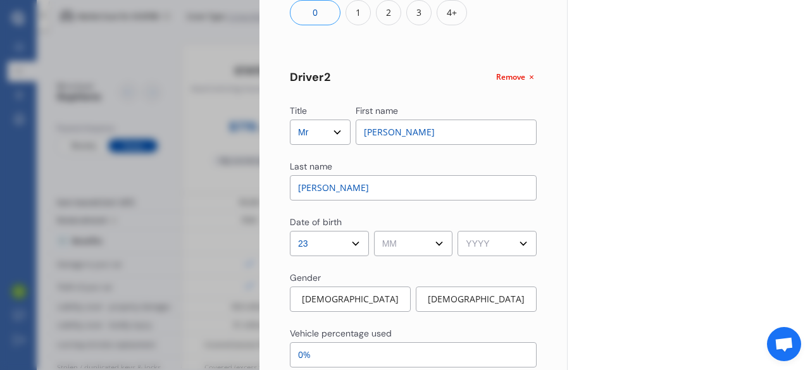
select select "07"
click at [374, 231] on select "MM 01 02 03 04 05 06 07 08 09 10 11 12" at bounding box center [413, 243] width 79 height 25
click at [502, 248] on select "YYYY 2009 2008 2007 2006 2005 2004 2003 2002 2001 2000 1999 1998 1997 1996 1995…" at bounding box center [496, 243] width 79 height 25
select select "1982"
click at [457, 231] on select "YYYY 2009 2008 2007 2006 2005 2004 2003 2002 2001 2000 1999 1998 1997 1996 1995…" at bounding box center [496, 243] width 79 height 25
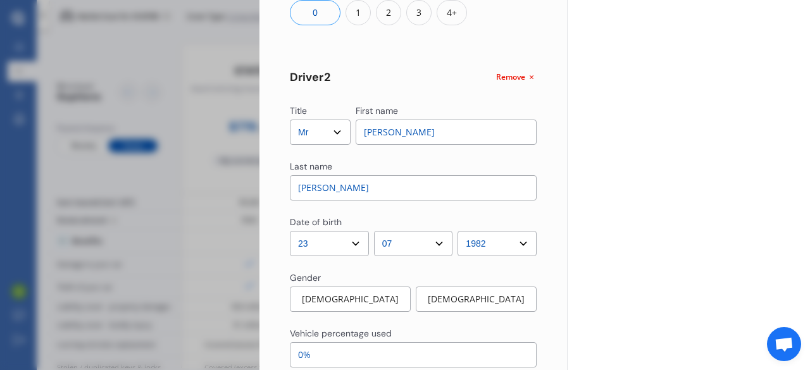
click at [381, 302] on div "[DEMOGRAPHIC_DATA]" at bounding box center [350, 299] width 121 height 25
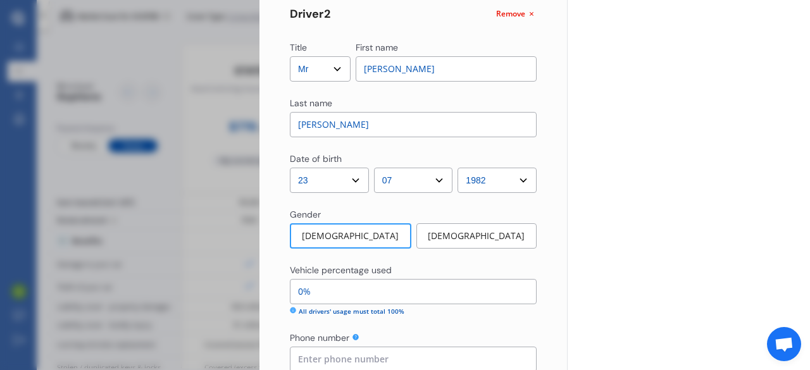
scroll to position [816, 0]
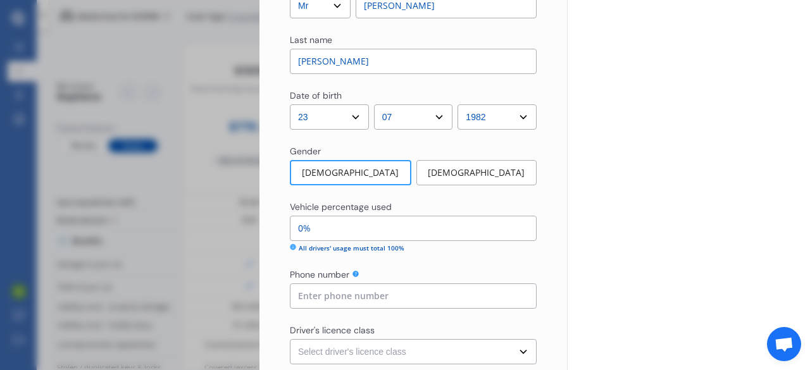
click at [349, 229] on input "0%" at bounding box center [413, 228] width 247 height 25
type input "99%"
type input "1%"
type input "90%"
type input "10%"
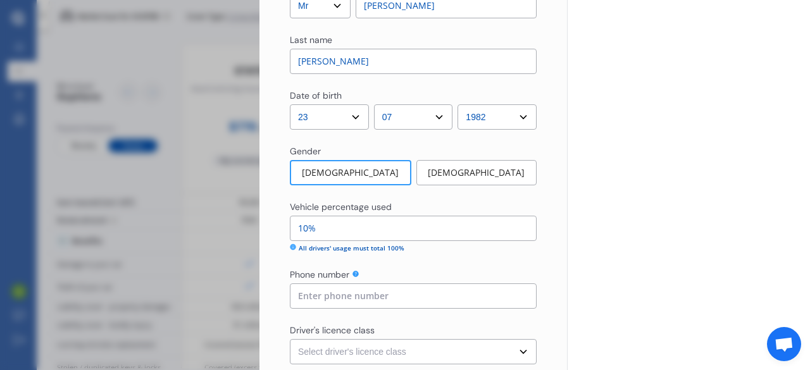
click at [437, 252] on div "All drivers' usage must total 100%" at bounding box center [413, 248] width 247 height 9
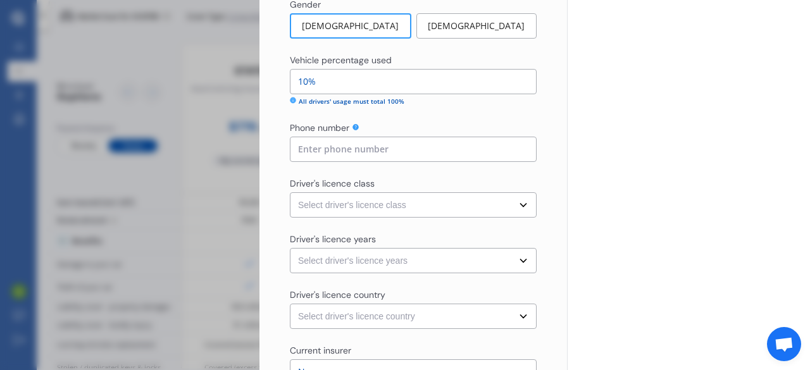
scroll to position [1006, 0]
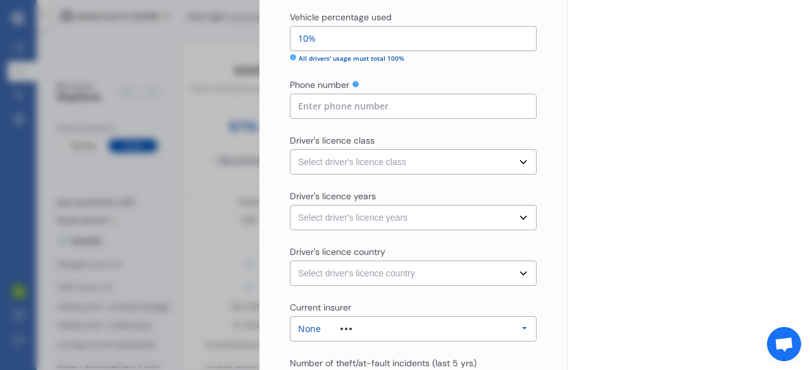
click at [364, 111] on input at bounding box center [413, 106] width 247 height 25
type input "0212923929"
click at [439, 165] on select "Select driver's licence class None Learner Restricted Full" at bounding box center [413, 161] width 247 height 25
select select "full"
click at [290, 149] on select "Select driver's licence class None Learner Restricted Full" at bounding box center [413, 161] width 247 height 25
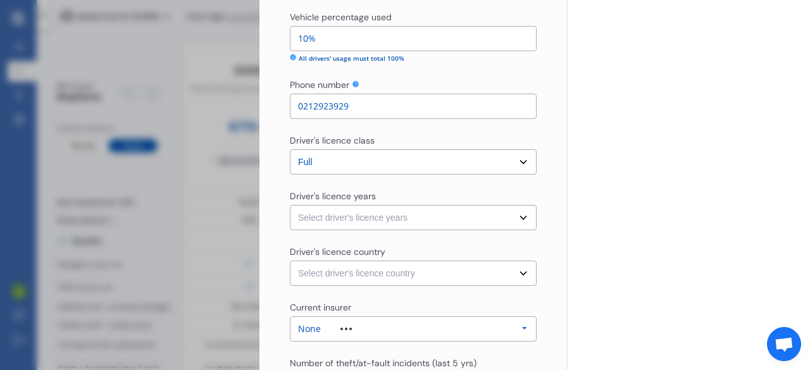
click at [385, 218] on select "Select driver's licence years Less than 1 year 1-2 years 2-4 years More than 4 …" at bounding box center [413, 217] width 247 height 25
select select "more than 4 years"
click at [290, 205] on select "Select driver's licence years Less than 1 year 1-2 years 2-4 years More than 4 …" at bounding box center [413, 217] width 247 height 25
click at [468, 280] on select "Select driver's licence country [GEOGRAPHIC_DATA] [GEOGRAPHIC_DATA] [GEOGRAPHIC…" at bounding box center [413, 273] width 247 height 25
select select "[GEOGRAPHIC_DATA]"
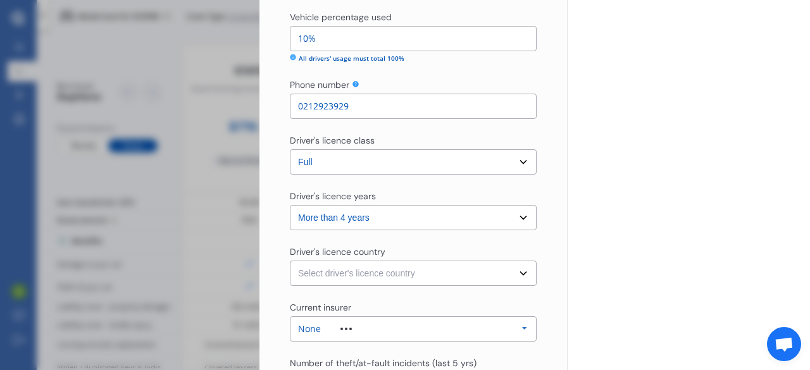
click at [290, 261] on select "Select driver's licence country [GEOGRAPHIC_DATA] [GEOGRAPHIC_DATA] [GEOGRAPHIC…" at bounding box center [413, 273] width 247 height 25
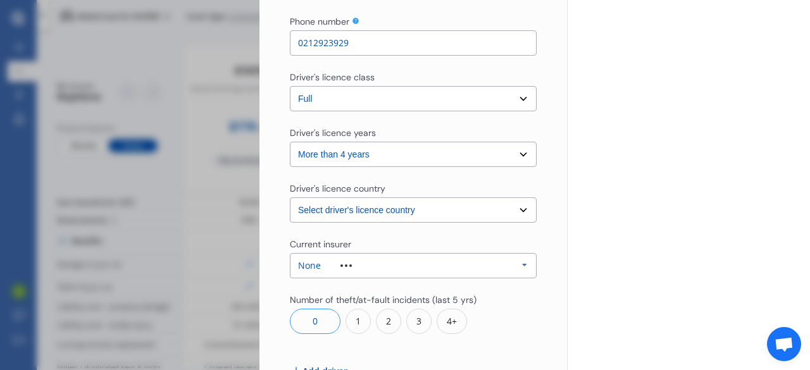
scroll to position [1133, 0]
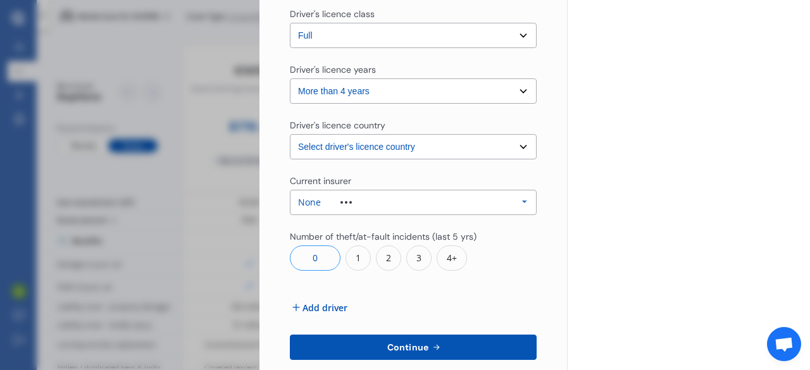
click at [440, 213] on div "None Allianz AAI AMI IAG - NZI/State [PERSON_NAME] Vero Unknown Other Insurer N…" at bounding box center [413, 202] width 247 height 25
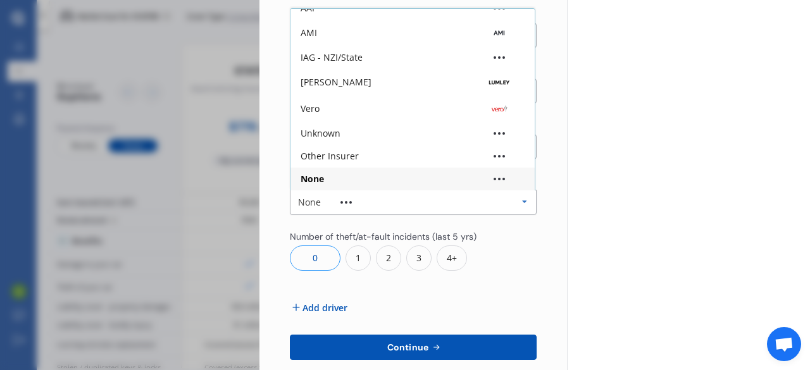
click at [440, 212] on div "None Allianz AAI AMI IAG - NZI/State [PERSON_NAME] Vero Unknown Other Insurer N…" at bounding box center [413, 202] width 247 height 25
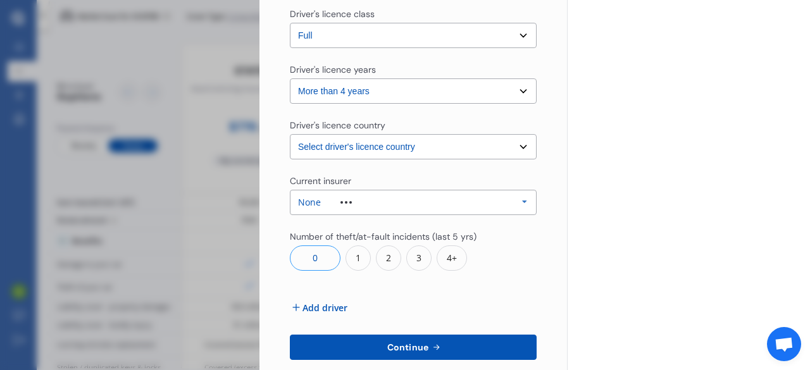
click at [468, 344] on button "Continue" at bounding box center [413, 347] width 247 height 25
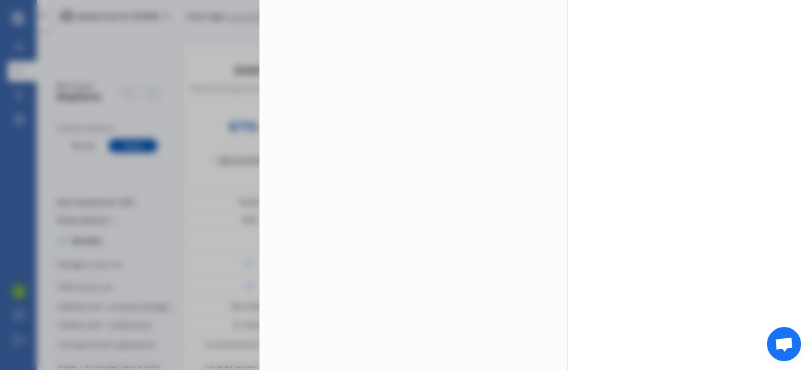
scroll to position [0, 0]
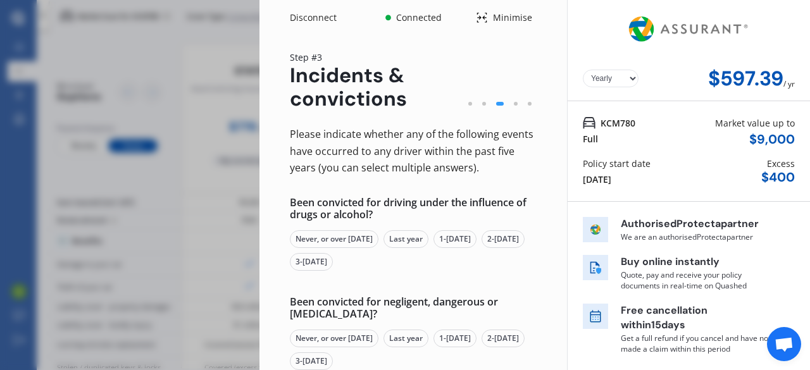
click at [352, 243] on div "Never, or over [DATE]" at bounding box center [334, 239] width 89 height 18
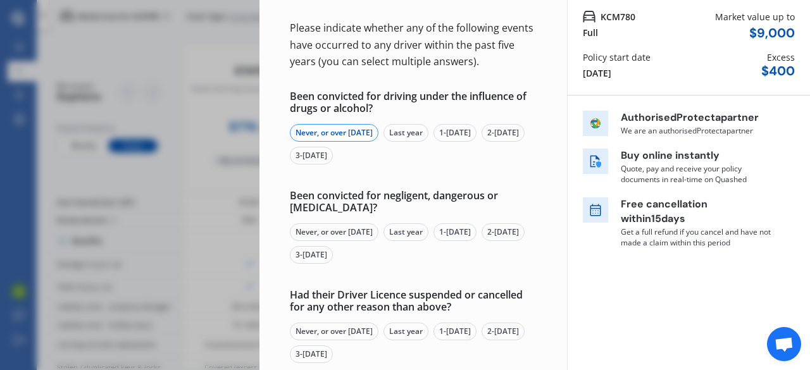
scroll to position [127, 0]
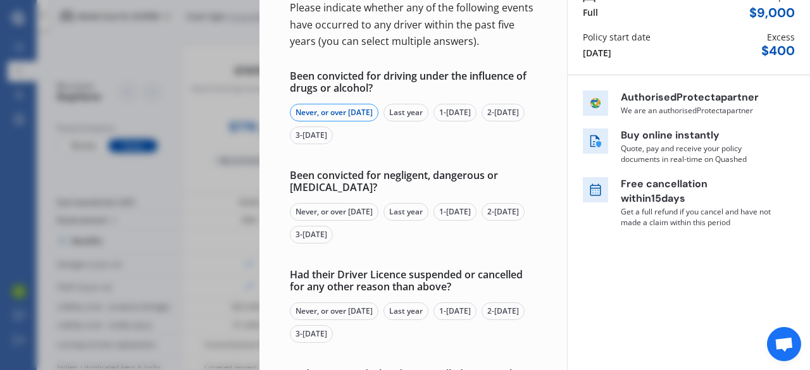
click at [343, 214] on div "Never, or over [DATE]" at bounding box center [334, 212] width 89 height 18
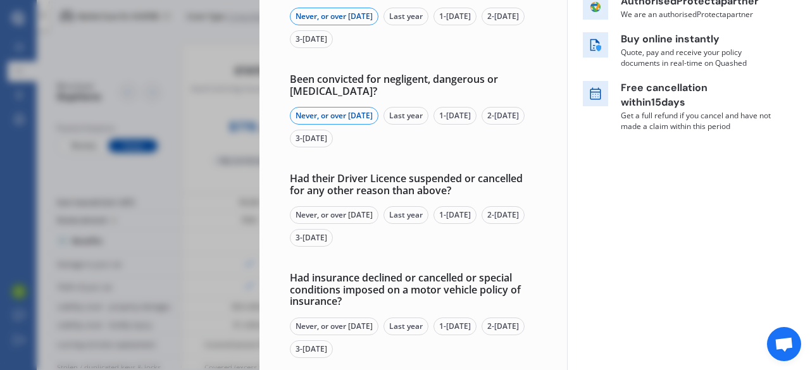
scroll to position [253, 0]
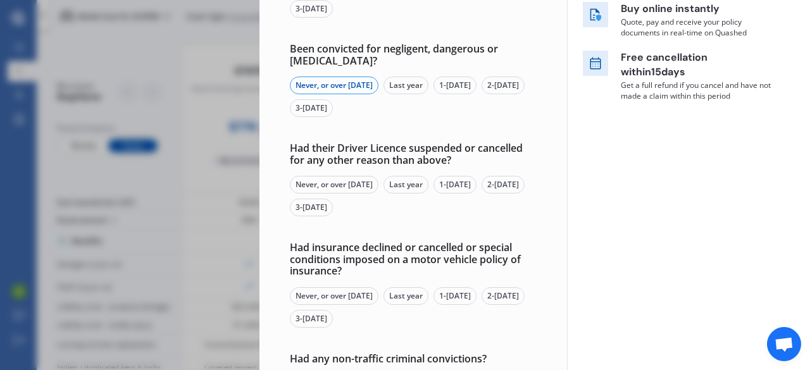
click at [348, 187] on div "Never, or over [DATE]" at bounding box center [334, 185] width 89 height 18
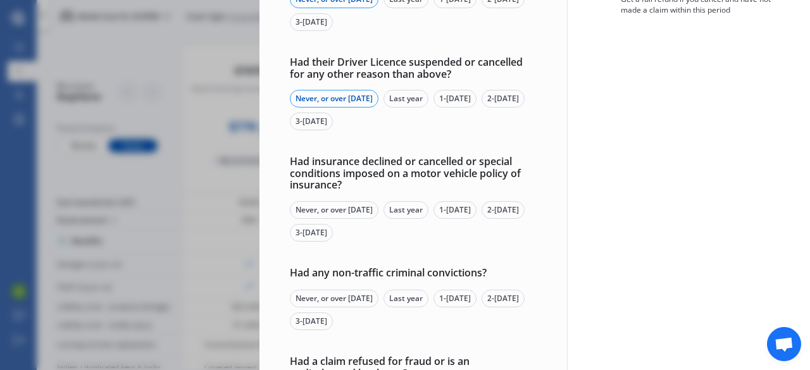
scroll to position [380, 0]
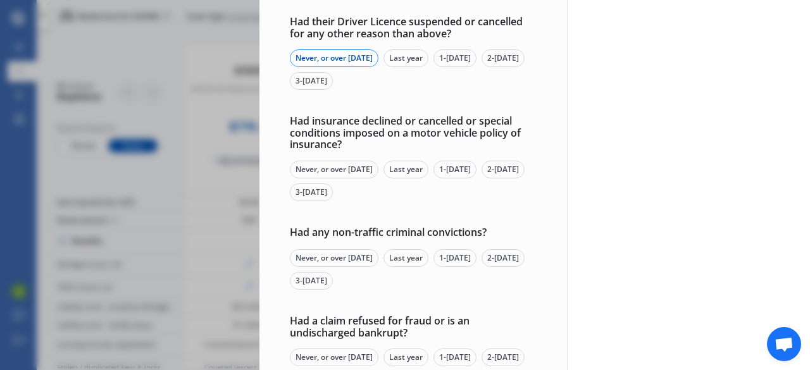
click at [331, 169] on div "Never, or over [DATE]" at bounding box center [334, 170] width 89 height 18
click at [332, 255] on div "Never, or over [DATE]" at bounding box center [334, 258] width 89 height 18
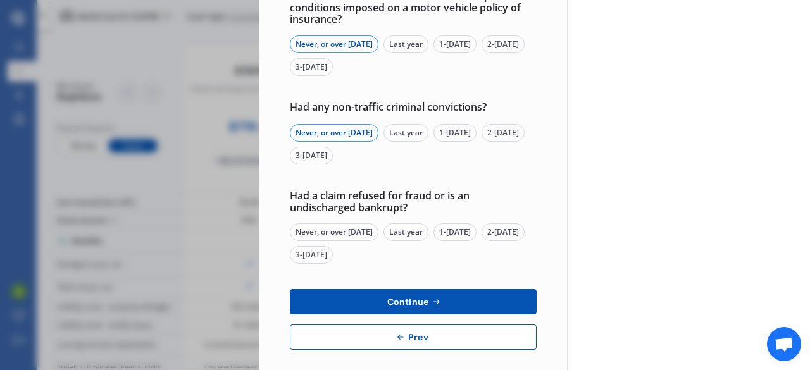
scroll to position [506, 0]
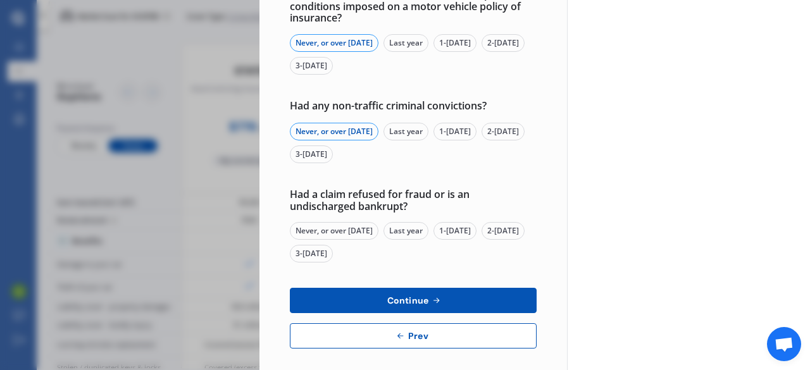
click at [336, 233] on div "Never, or over [DATE]" at bounding box center [334, 231] width 89 height 18
click at [415, 298] on span "Continue" at bounding box center [408, 301] width 46 height 10
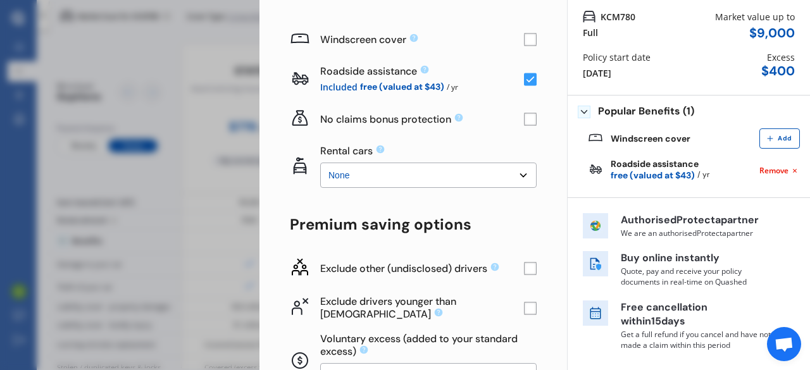
scroll to position [127, 0]
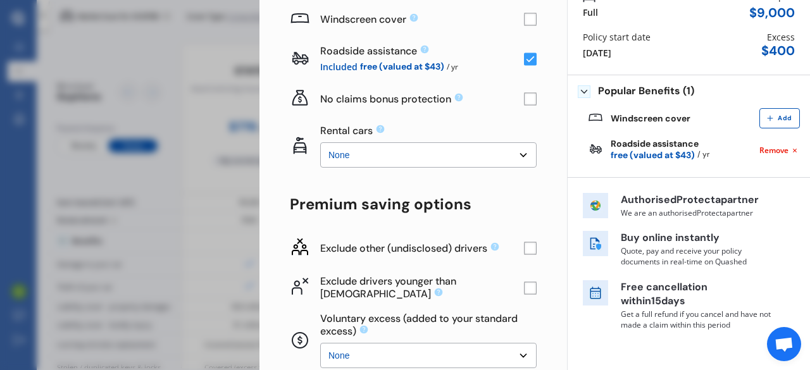
click at [524, 292] on rect at bounding box center [530, 288] width 13 height 13
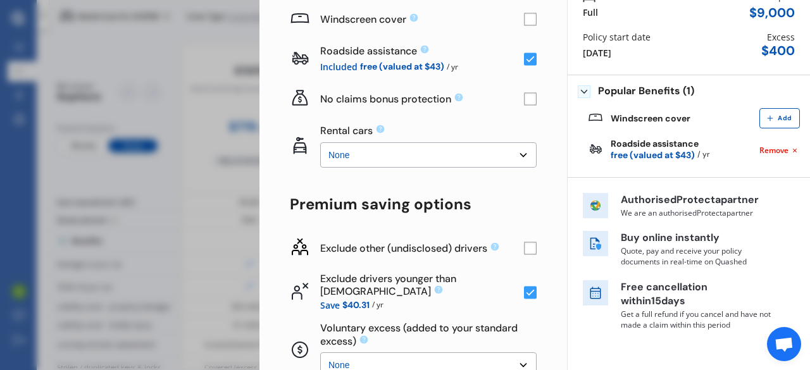
click at [526, 247] on rect at bounding box center [530, 248] width 13 height 13
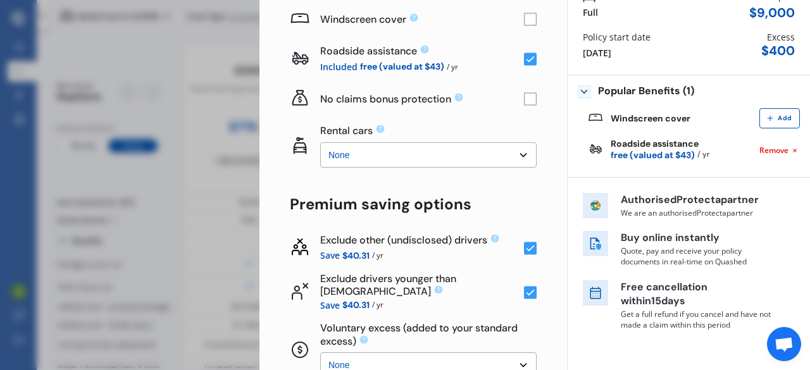
click at [526, 247] on rect at bounding box center [530, 248] width 13 height 13
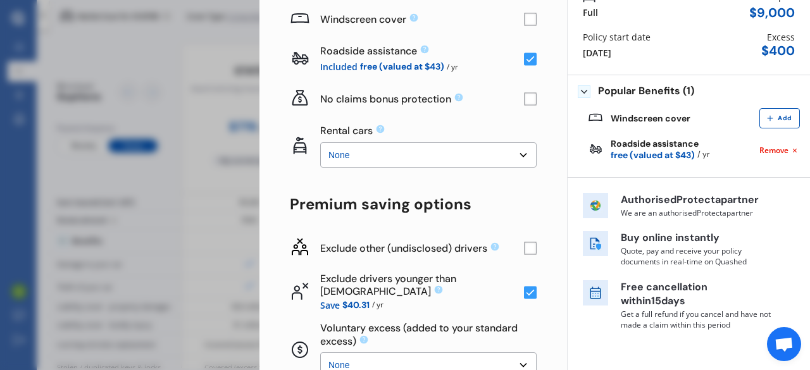
scroll to position [190, 0]
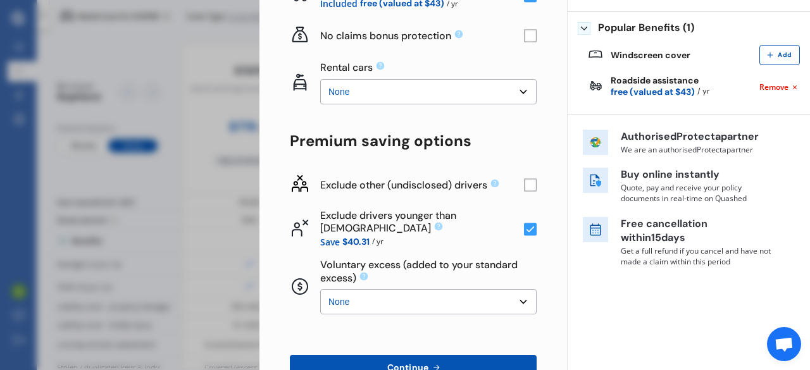
click at [464, 306] on select "None $500 $1,000" at bounding box center [428, 301] width 216 height 25
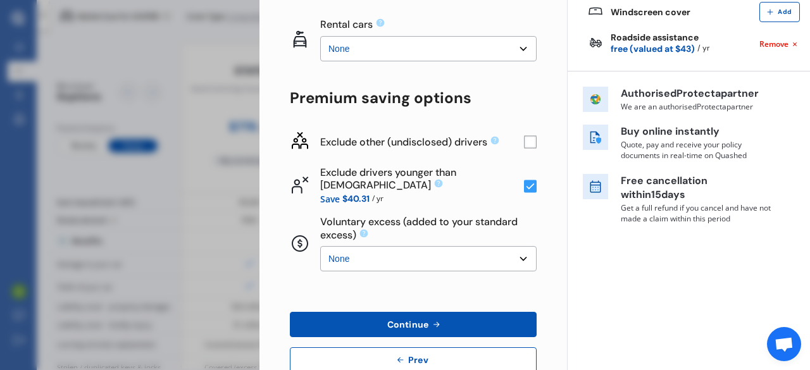
scroll to position [253, 0]
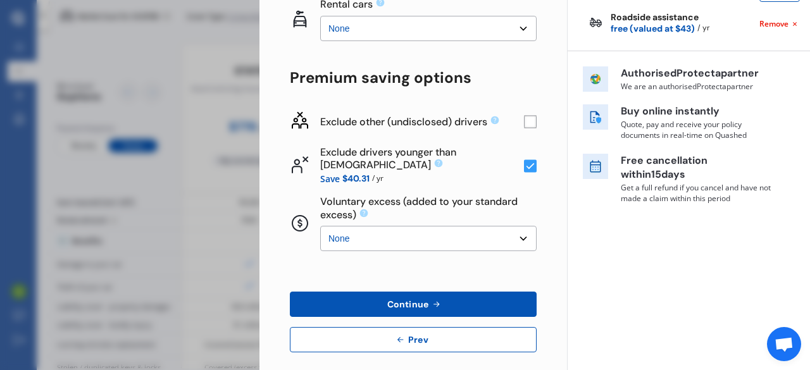
click at [459, 307] on button "Continue" at bounding box center [413, 304] width 247 height 25
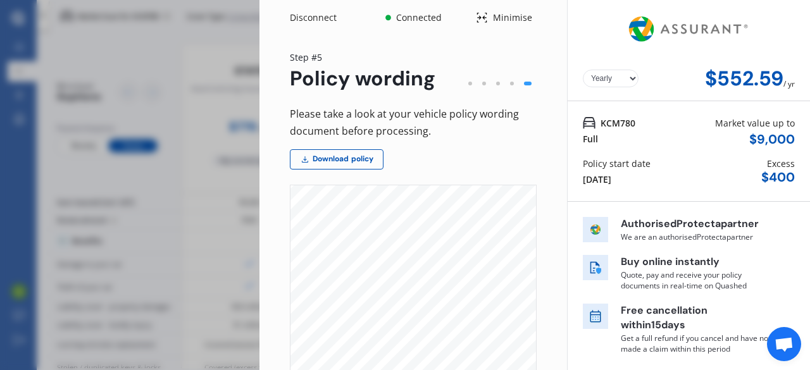
scroll to position [0, 0]
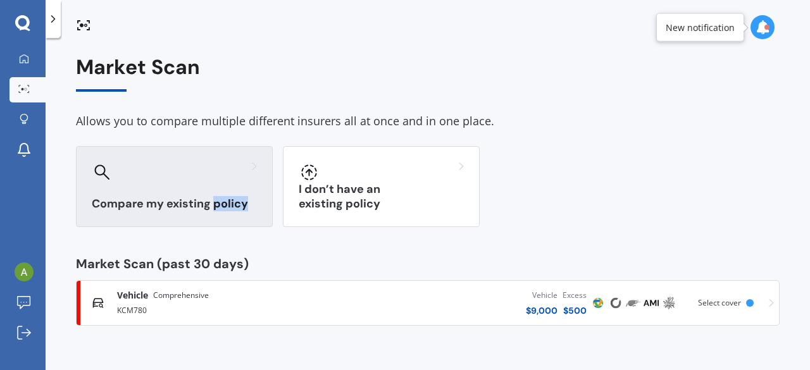
drag, startPoint x: 257, startPoint y: 206, endPoint x: 204, endPoint y: 211, distance: 53.4
click at [204, 211] on div "Compare my existing policy" at bounding box center [174, 186] width 197 height 81
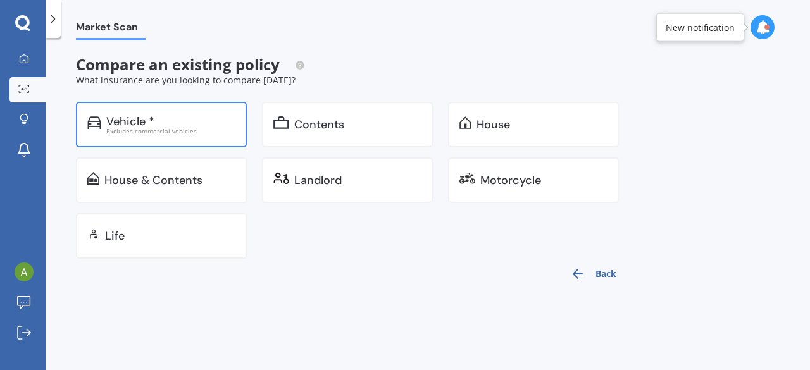
click at [204, 113] on div "Vehicle * Excludes commercial vehicles" at bounding box center [161, 125] width 171 height 46
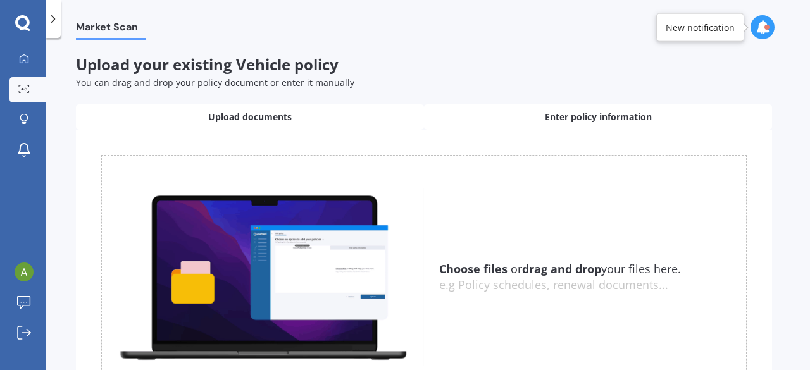
click at [532, 122] on div "Enter policy information" at bounding box center [598, 116] width 348 height 25
